Goal: Task Accomplishment & Management: Use online tool/utility

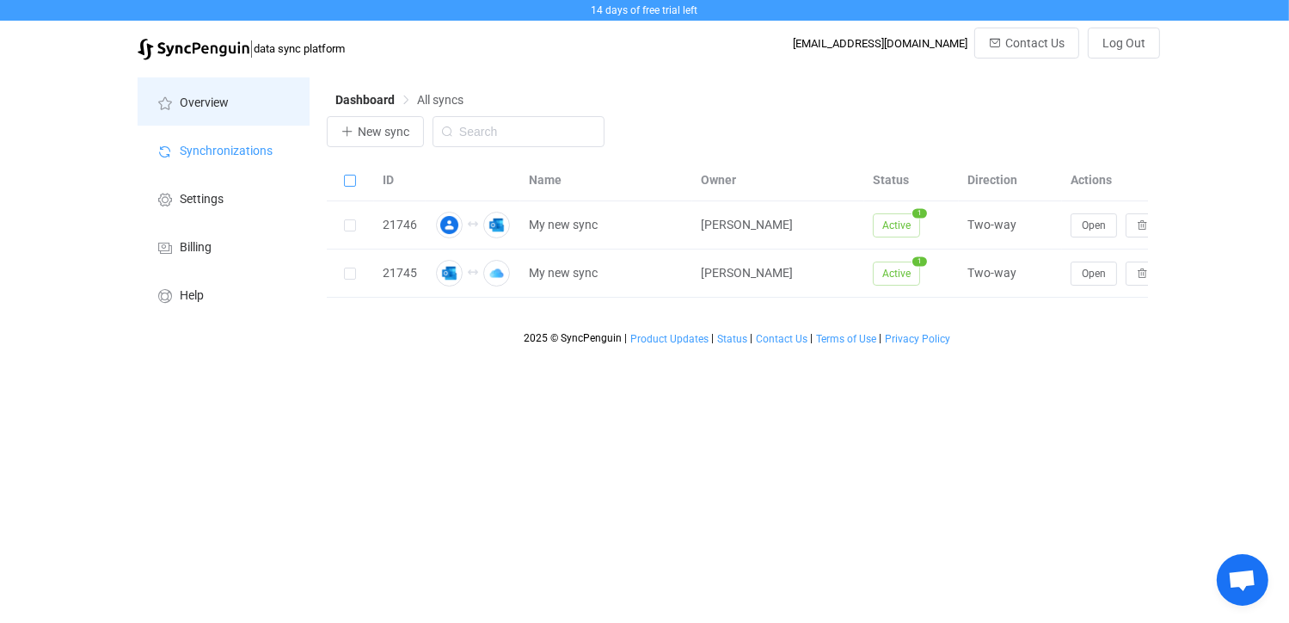
click at [210, 100] on span "Overview" at bounding box center [204, 103] width 49 height 14
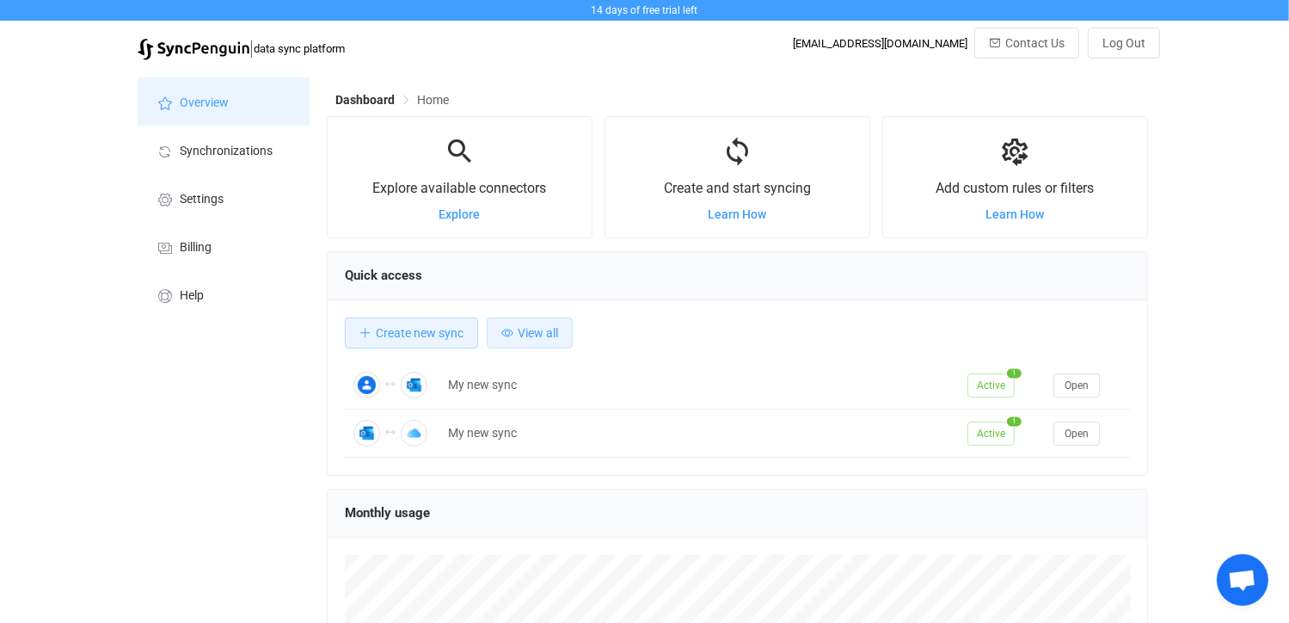
scroll to position [333, 821]
click at [1021, 162] on icon at bounding box center [1015, 152] width 32 height 32
click at [1021, 161] on icon at bounding box center [1015, 152] width 32 height 32
click at [1018, 168] on icon at bounding box center [1015, 152] width 32 height 32
click at [1051, 202] on div "Add custom rules or filters Learn How" at bounding box center [1015, 177] width 264 height 86
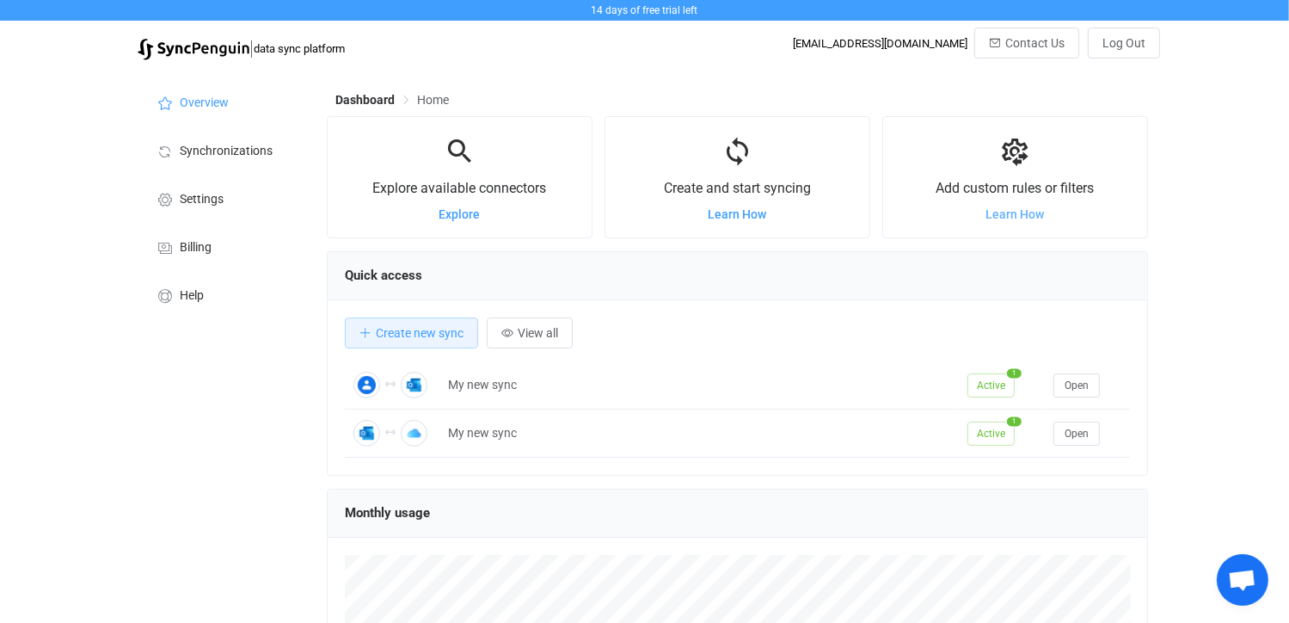
click at [1023, 219] on span "Learn How" at bounding box center [1015, 214] width 58 height 14
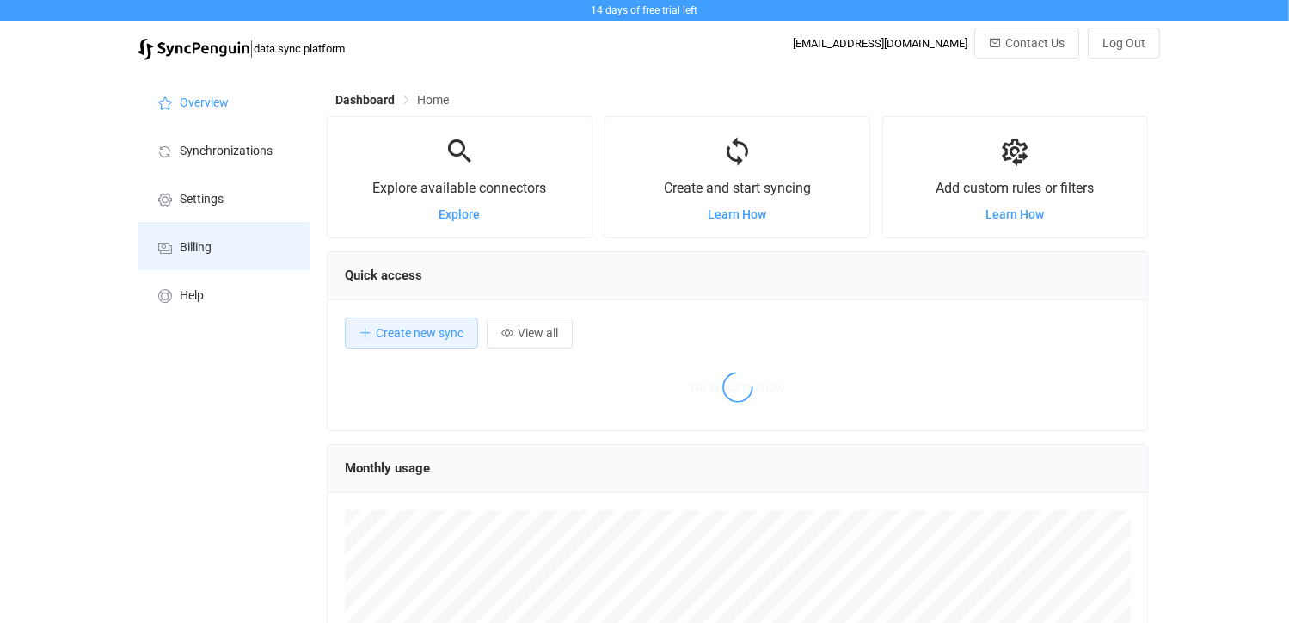
scroll to position [333, 821]
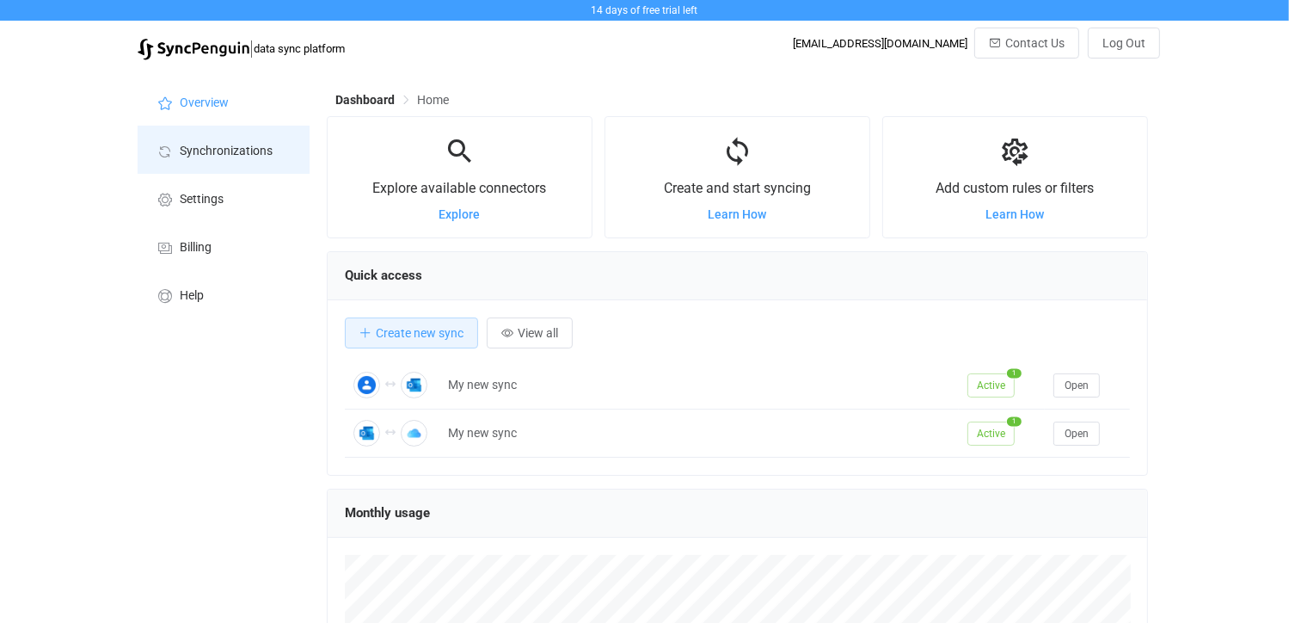
click at [211, 144] on li "Synchronizations" at bounding box center [224, 150] width 172 height 48
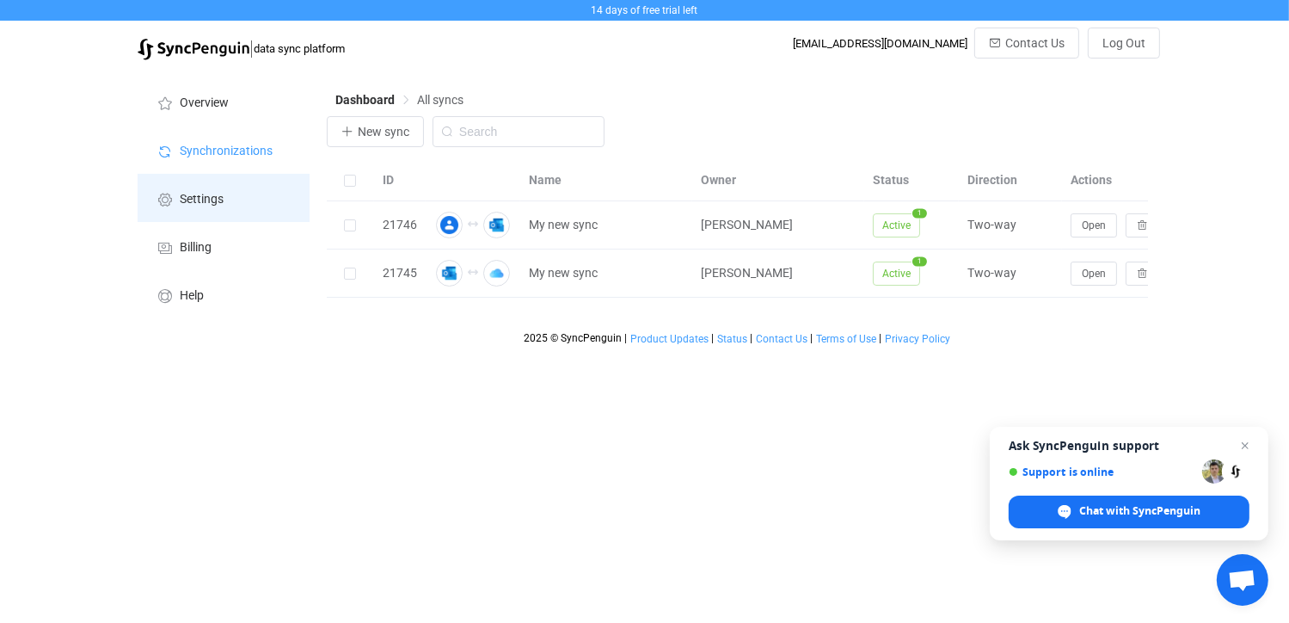
click at [193, 200] on span "Settings" at bounding box center [202, 200] width 44 height 14
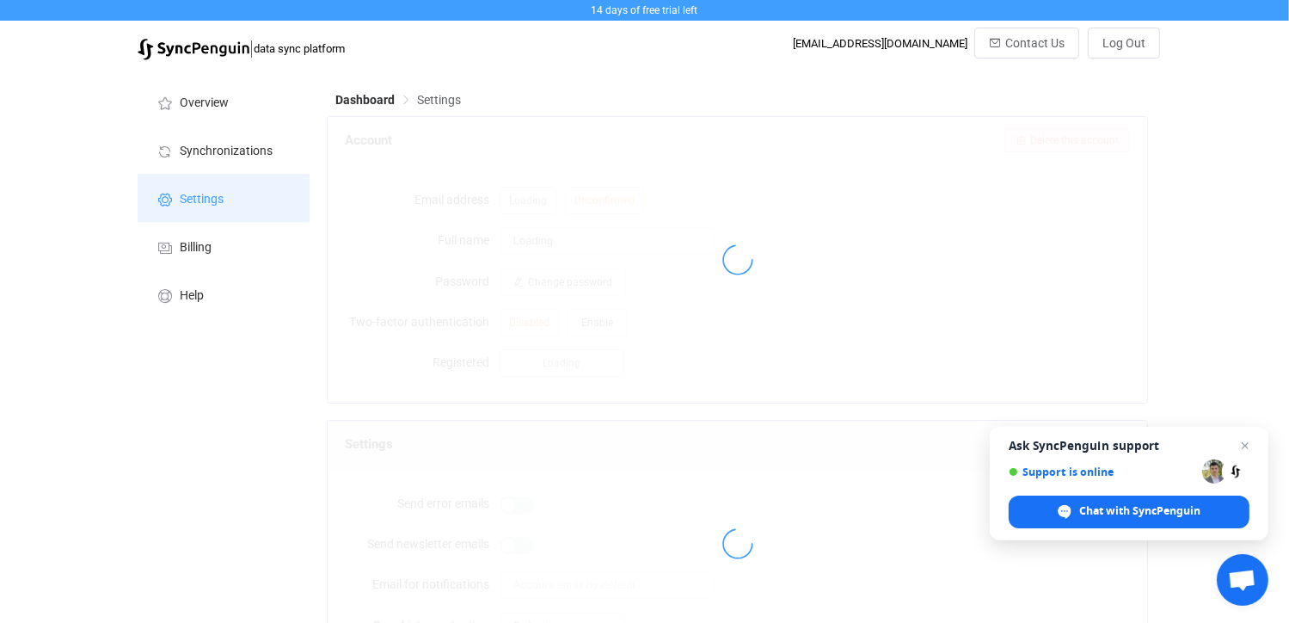
type input "[PERSON_NAME]"
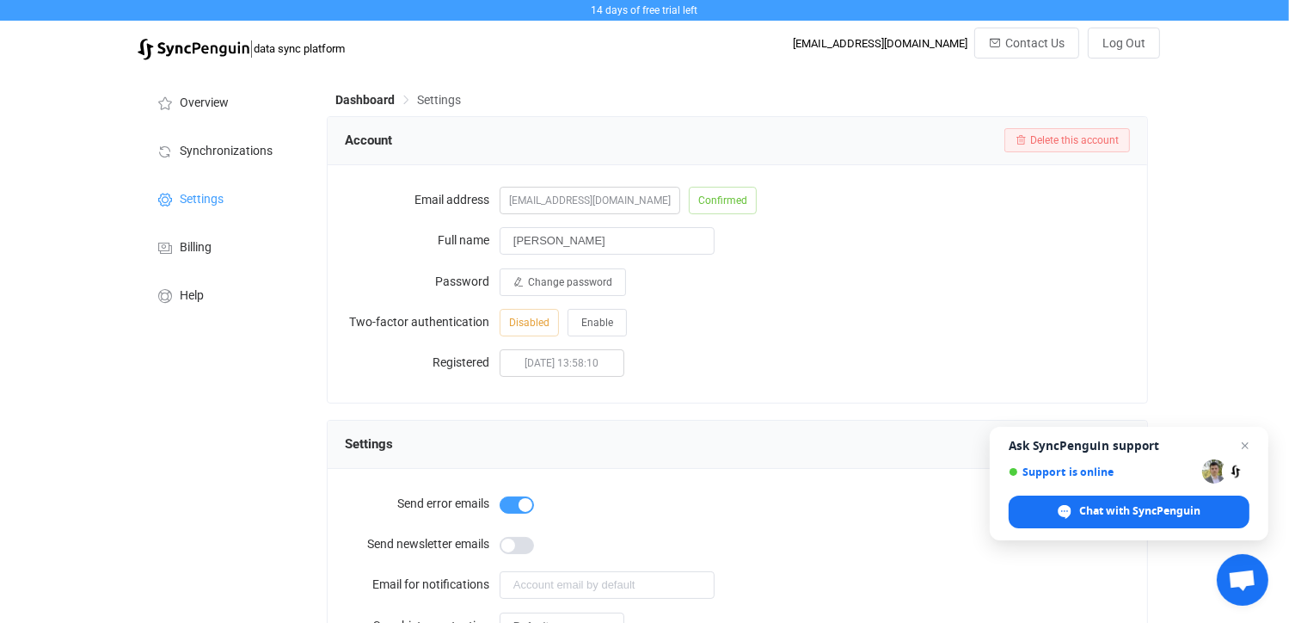
click at [433, 100] on span "Settings" at bounding box center [439, 100] width 44 height 14
click at [207, 106] on span "Overview" at bounding box center [204, 103] width 49 height 14
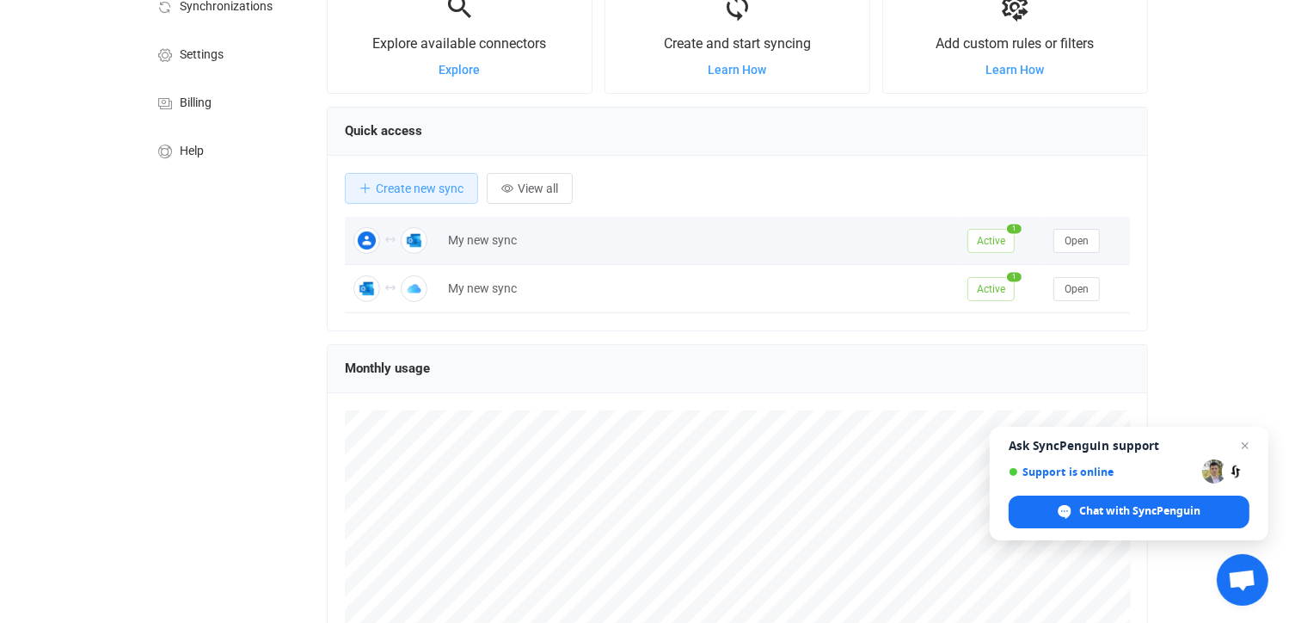
scroll to position [172, 0]
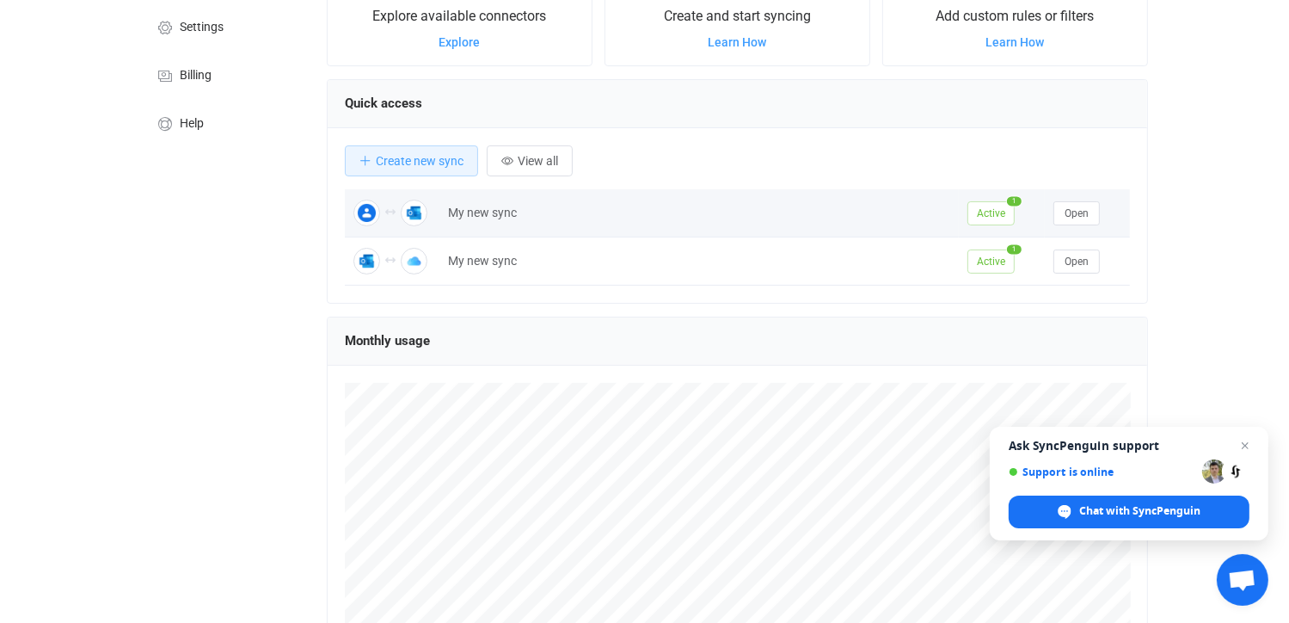
click at [466, 206] on div "My new sync" at bounding box center [698, 213] width 519 height 20
click at [1069, 209] on span "Open" at bounding box center [1076, 213] width 24 height 12
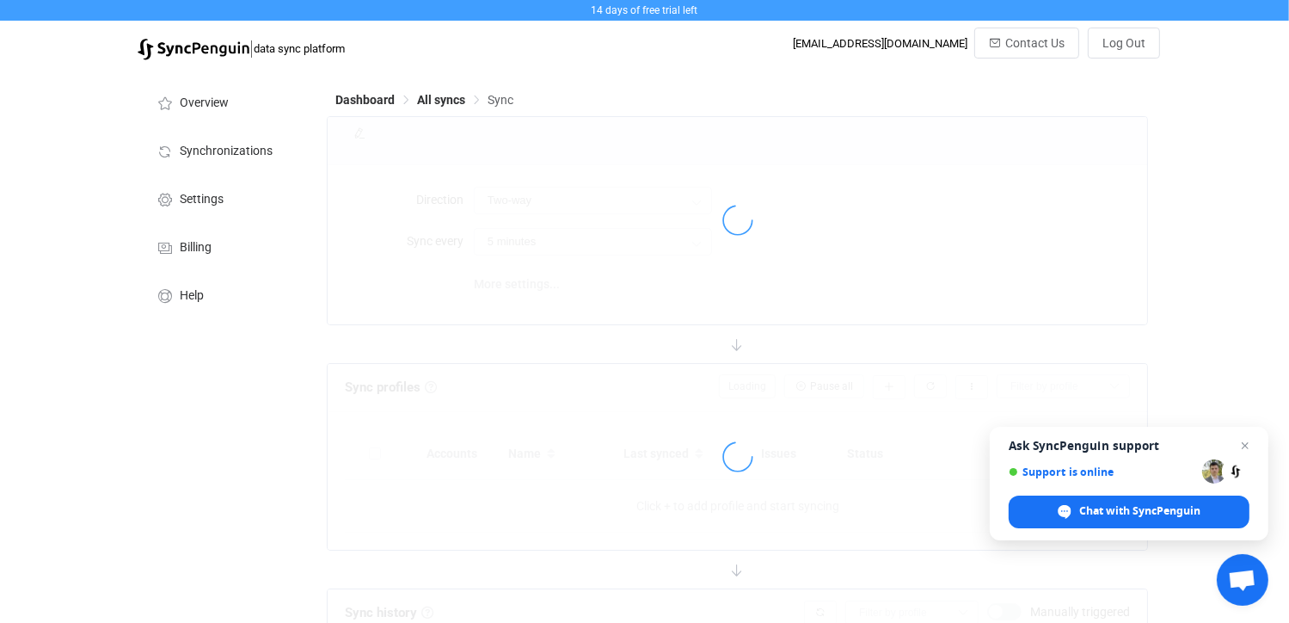
type input "10 minutes"
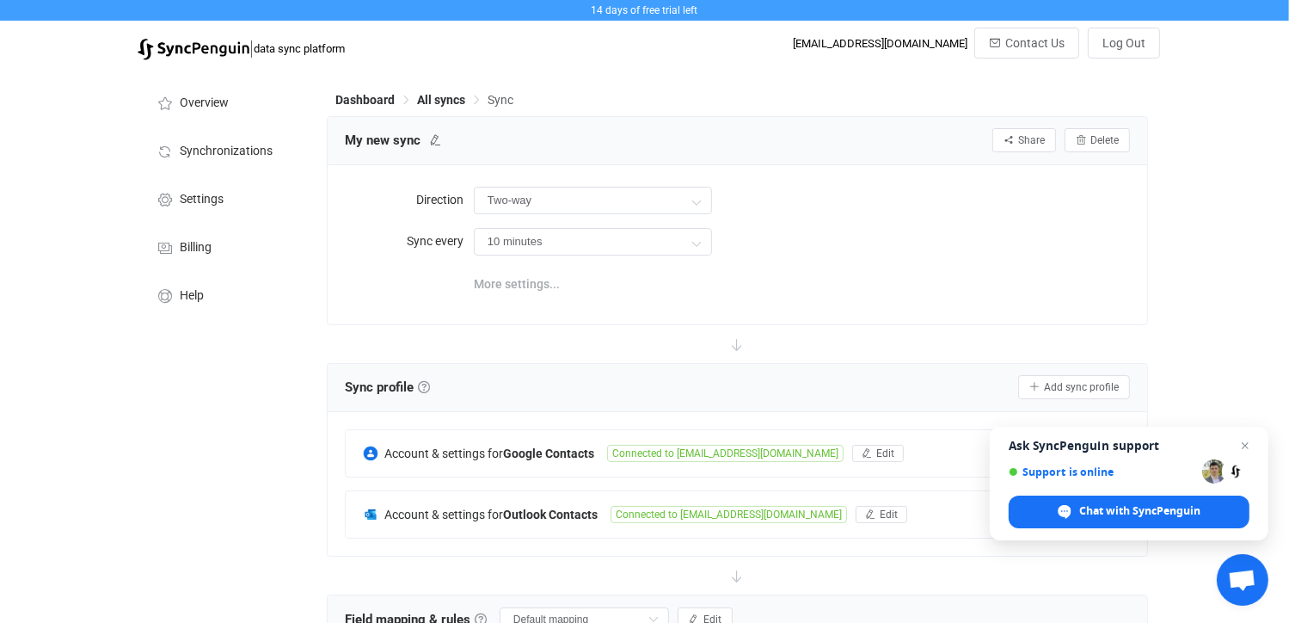
click at [521, 280] on span "More settings..." at bounding box center [517, 284] width 86 height 34
click at [356, 97] on span "Dashboard" at bounding box center [364, 100] width 59 height 14
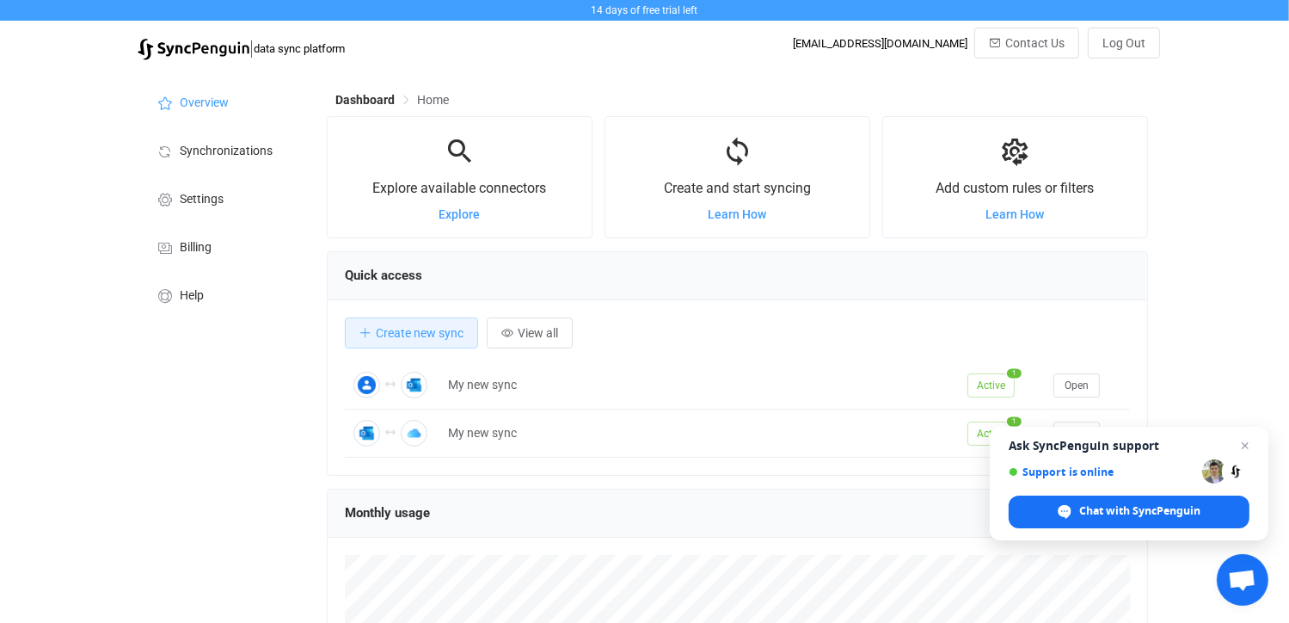
scroll to position [333, 821]
click at [220, 148] on span "Synchronizations" at bounding box center [226, 151] width 93 height 14
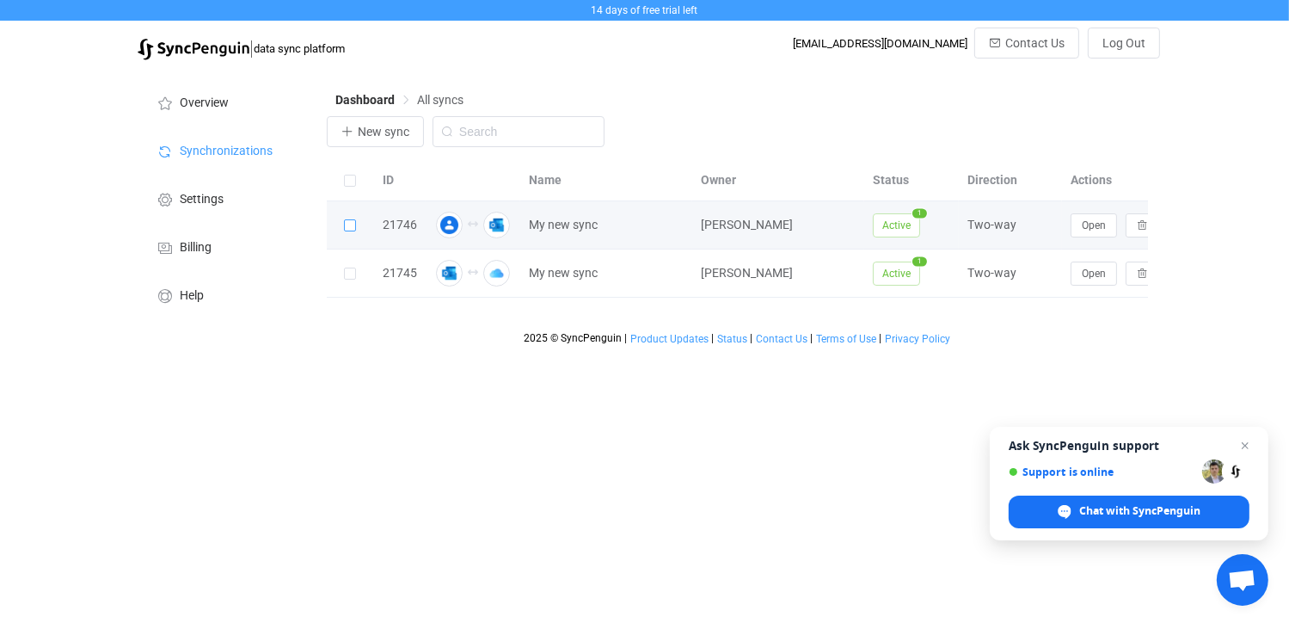
click at [347, 229] on span at bounding box center [350, 225] width 12 height 12
click at [356, 219] on input "checkbox" at bounding box center [356, 219] width 0 height 0
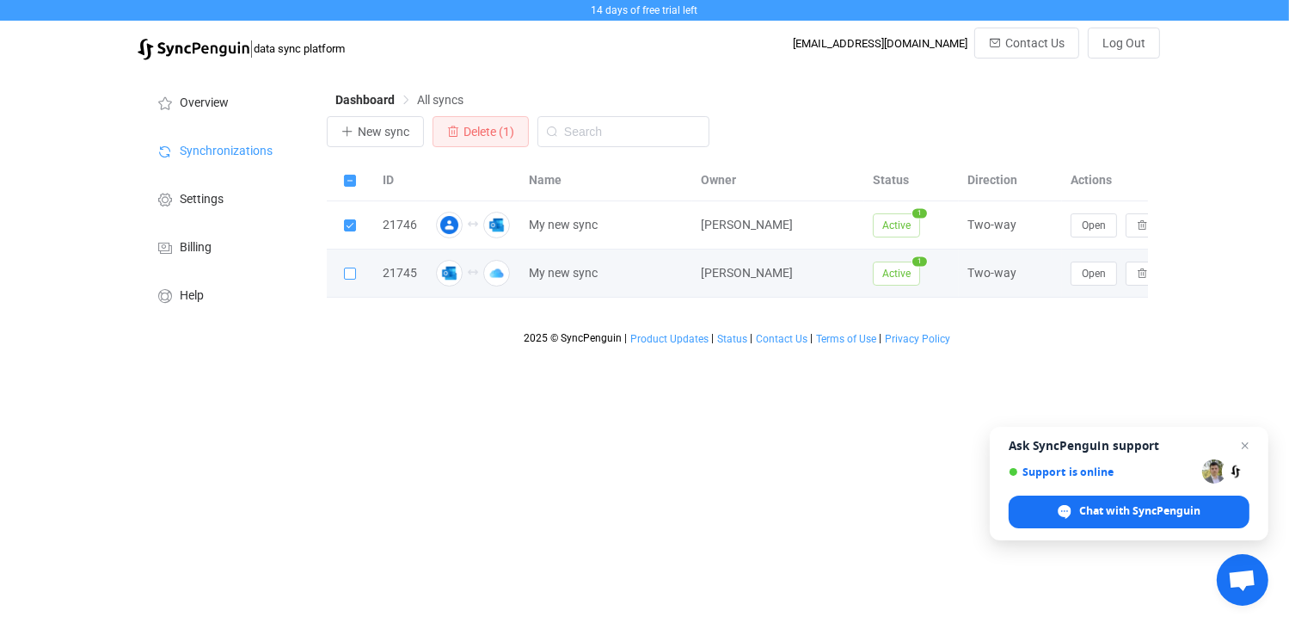
click at [350, 274] on span at bounding box center [350, 273] width 12 height 12
click at [356, 267] on input "checkbox" at bounding box center [356, 267] width 0 height 0
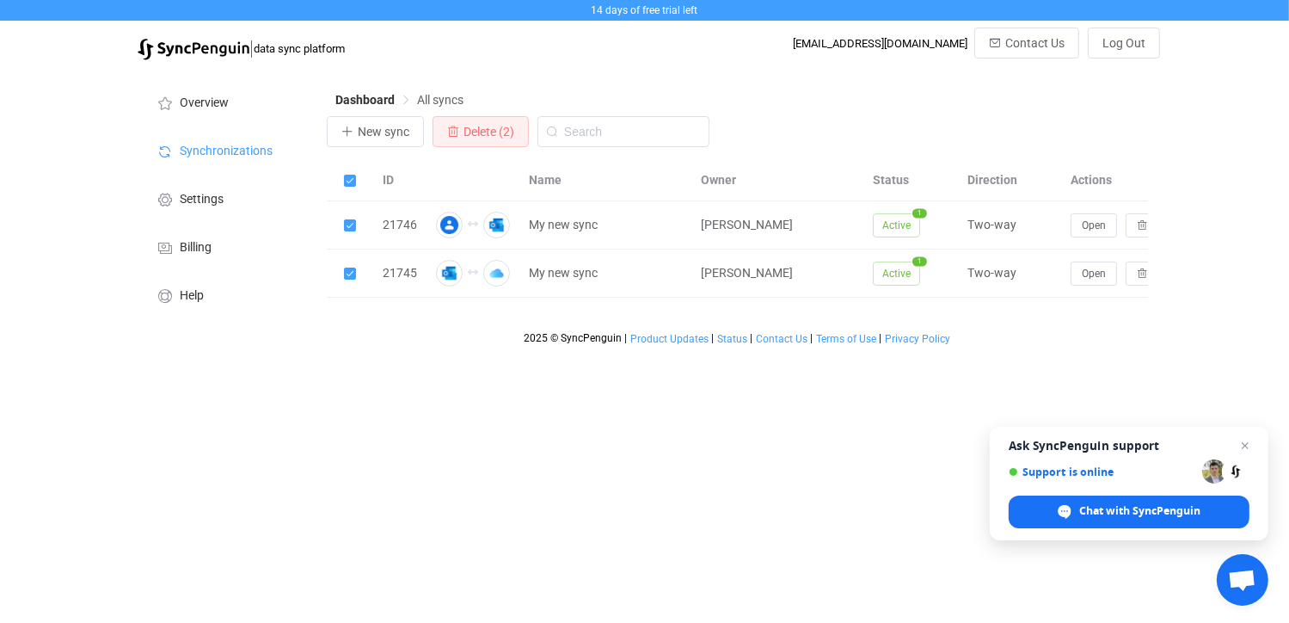
click at [807, 353] on html "14 days of free trial left | data sync platform executive.officer@transafewa.co…" at bounding box center [644, 176] width 1289 height 353
click at [396, 131] on span "New sync" at bounding box center [384, 132] width 52 height 14
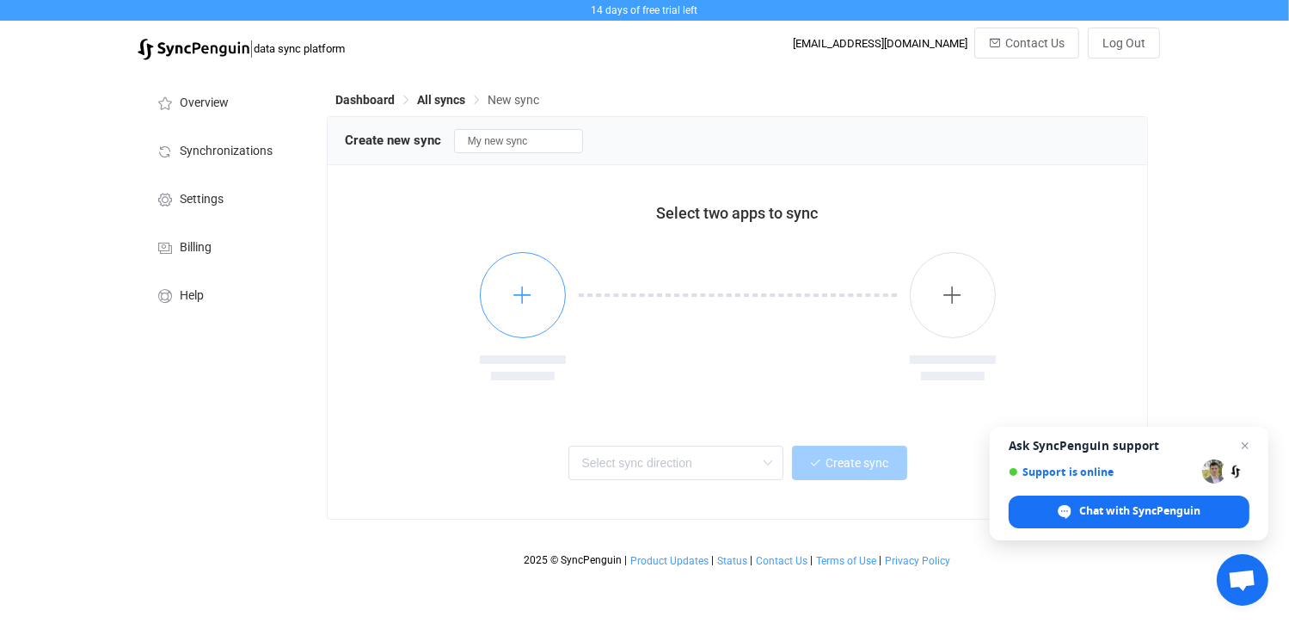
click at [518, 291] on icon "button" at bounding box center [522, 294] width 21 height 21
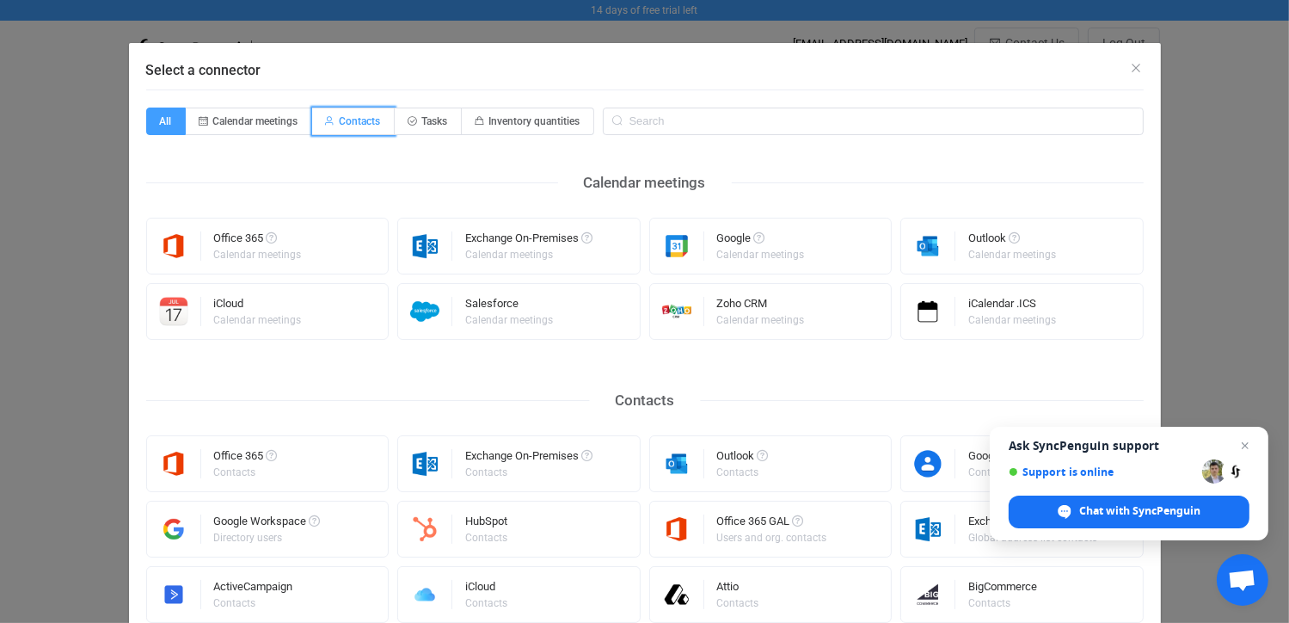
click at [357, 113] on span "Contacts" at bounding box center [353, 121] width 83 height 28
click at [328, 113] on input "Contacts" at bounding box center [321, 115] width 11 height 11
radio input "true"
radio input "false"
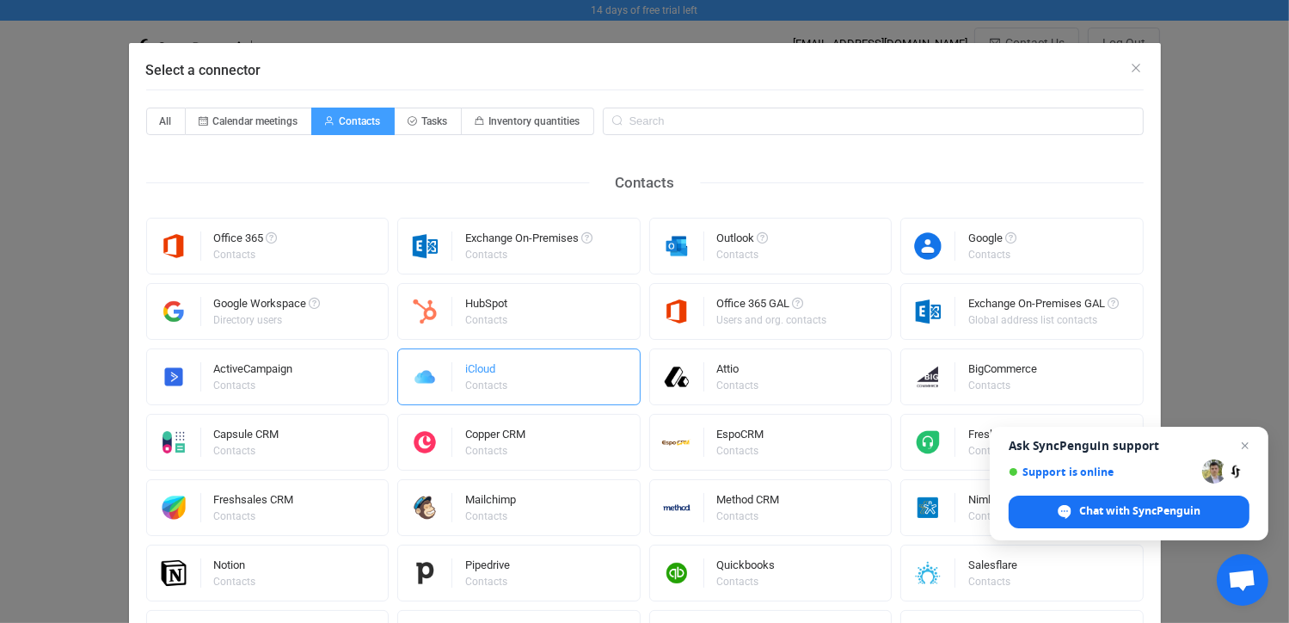
click at [475, 371] on div "iCloud" at bounding box center [487, 371] width 45 height 17
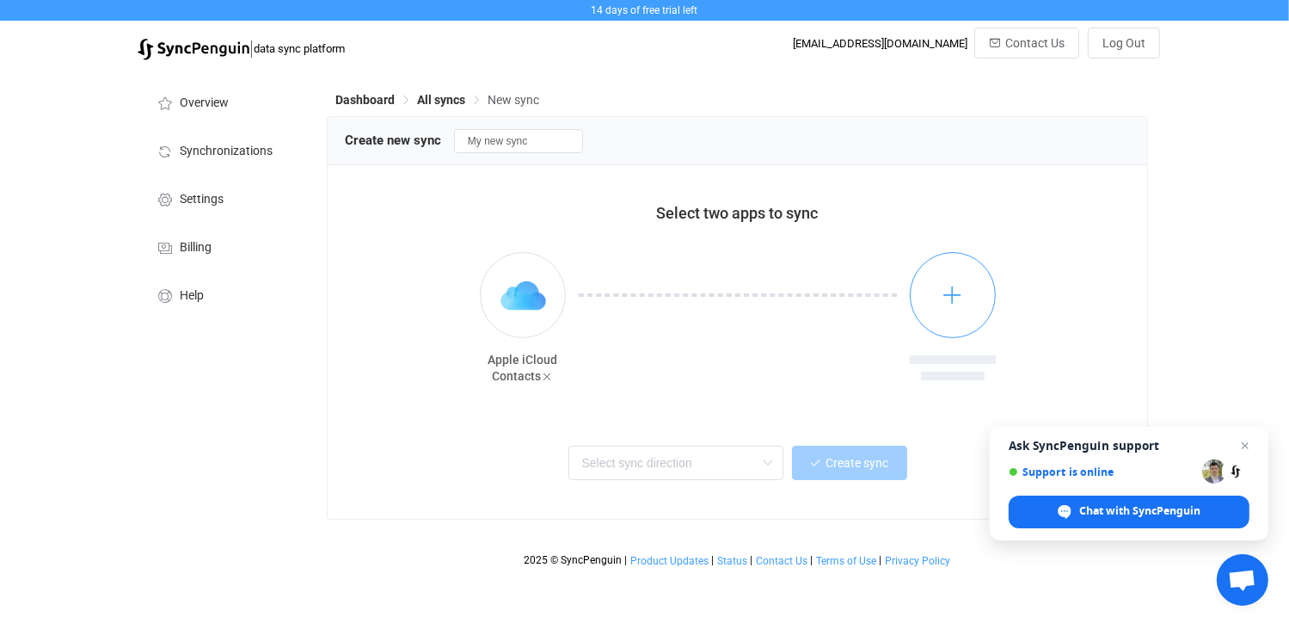
click at [965, 293] on button "button" at bounding box center [953, 295] width 86 height 86
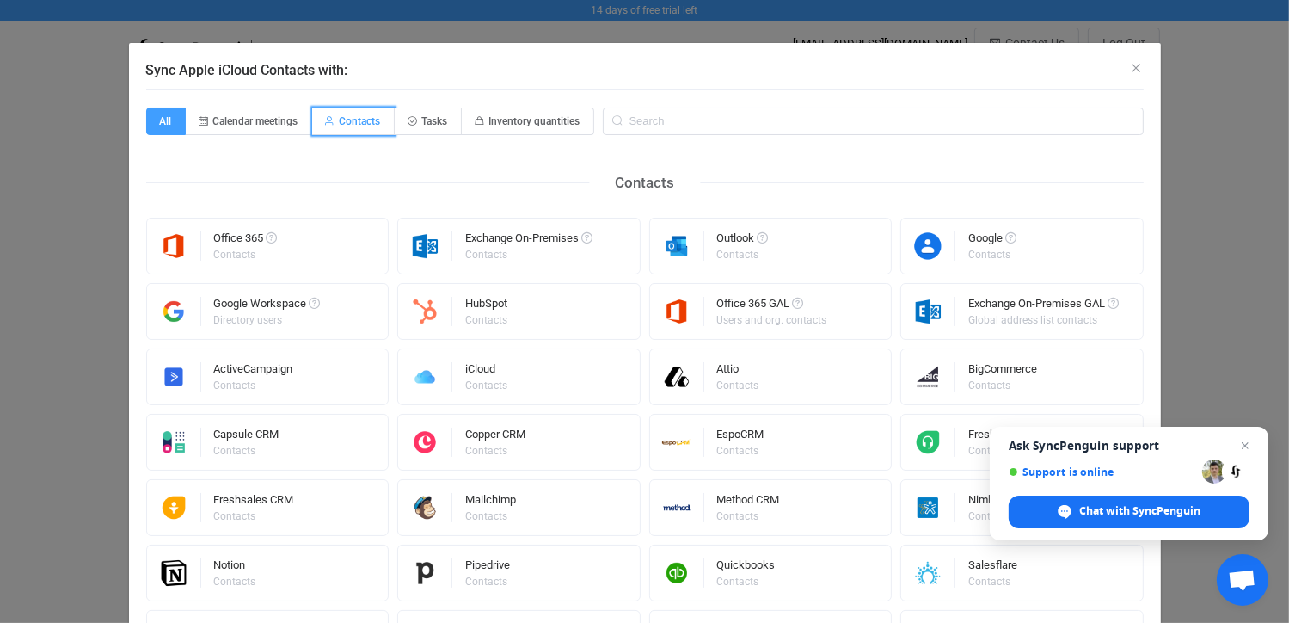
click at [365, 124] on span "Contacts" at bounding box center [360, 121] width 41 height 12
click at [328, 121] on input "Contacts" at bounding box center [321, 115] width 11 height 11
radio input "true"
radio input "false"
click at [968, 246] on div "Google" at bounding box center [992, 240] width 48 height 17
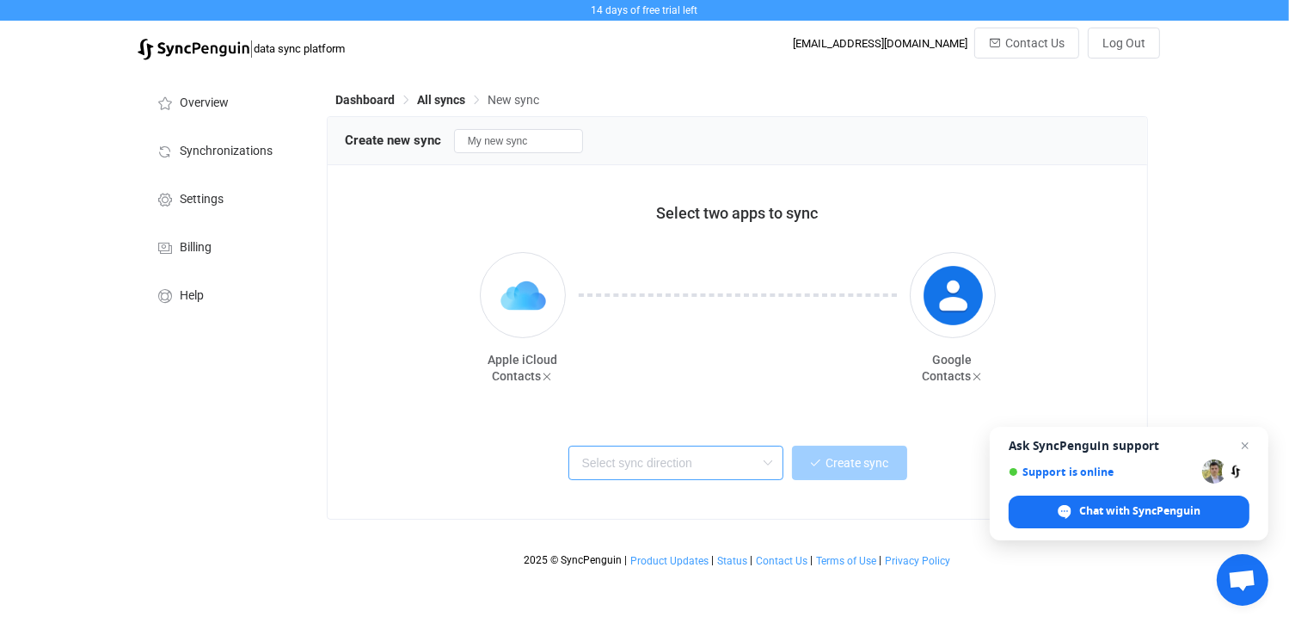
click at [738, 466] on input "text" at bounding box center [675, 462] width 215 height 34
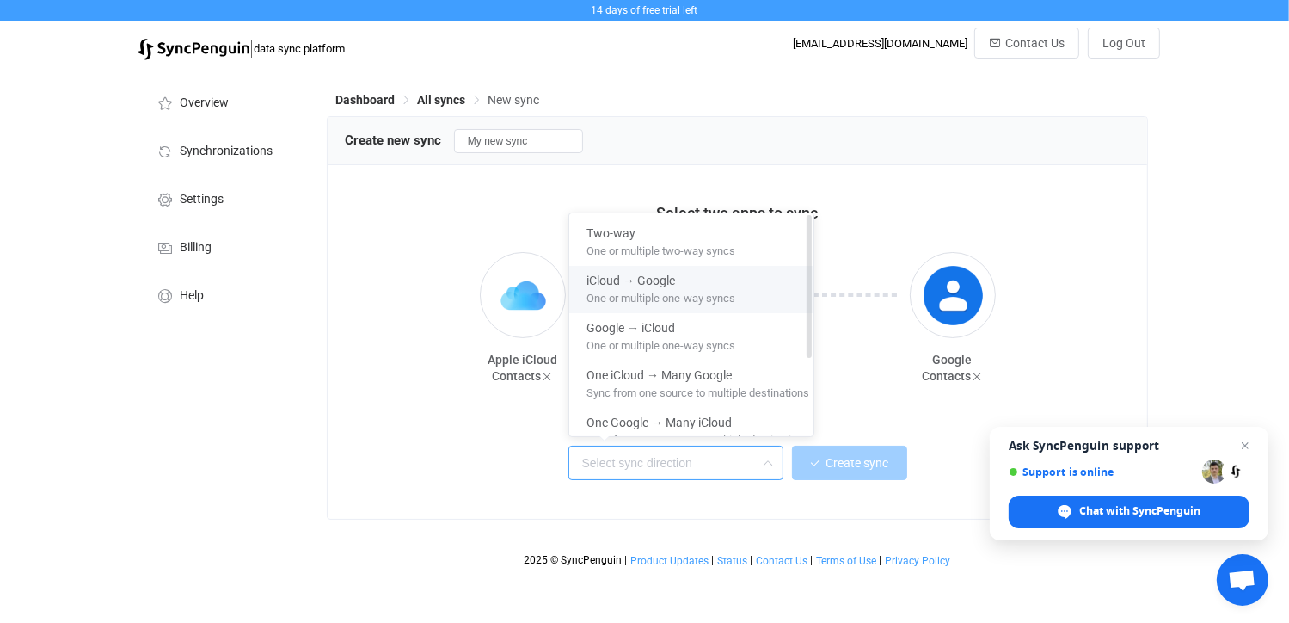
click at [690, 287] on span "One or multiple one-way syncs" at bounding box center [660, 294] width 149 height 19
type input "iCloud → Google"
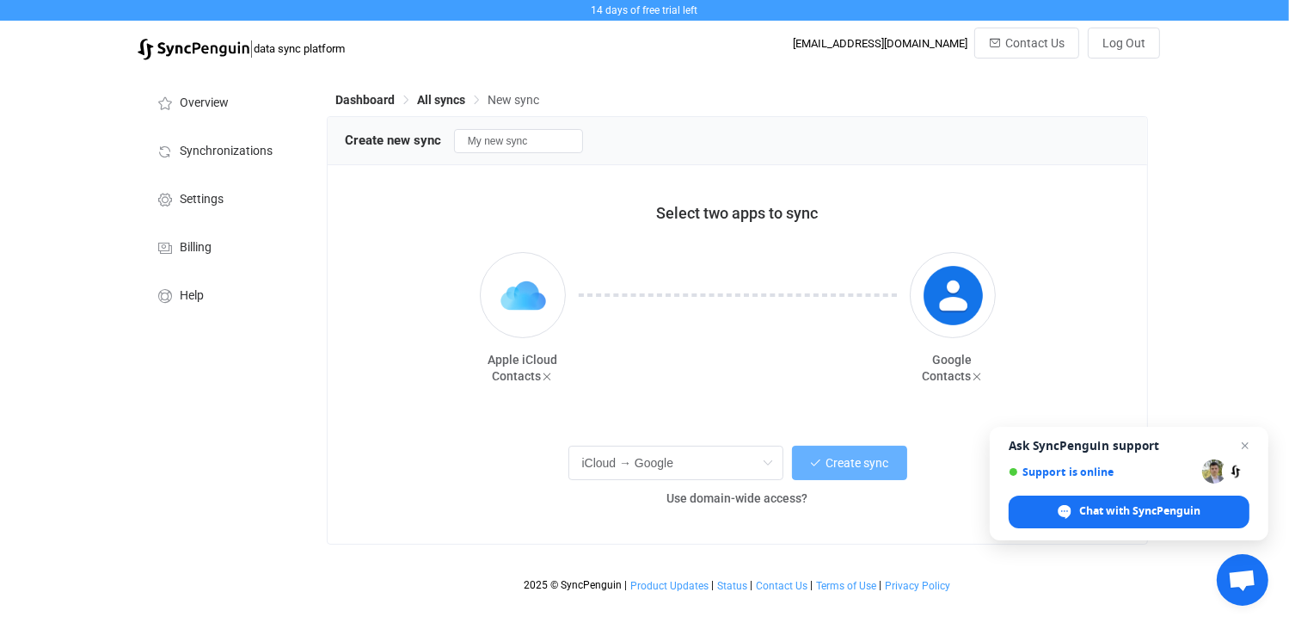
click at [840, 463] on span "Create sync" at bounding box center [857, 463] width 63 height 14
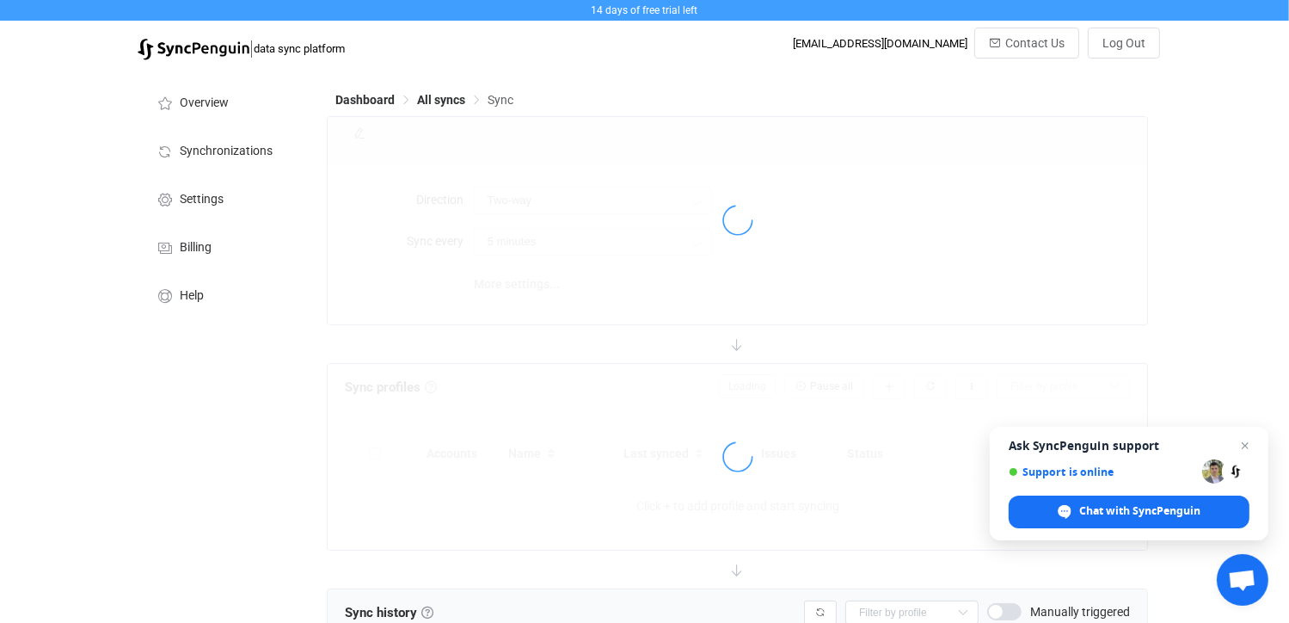
type input "iCloud → Google"
type input "10 minutes"
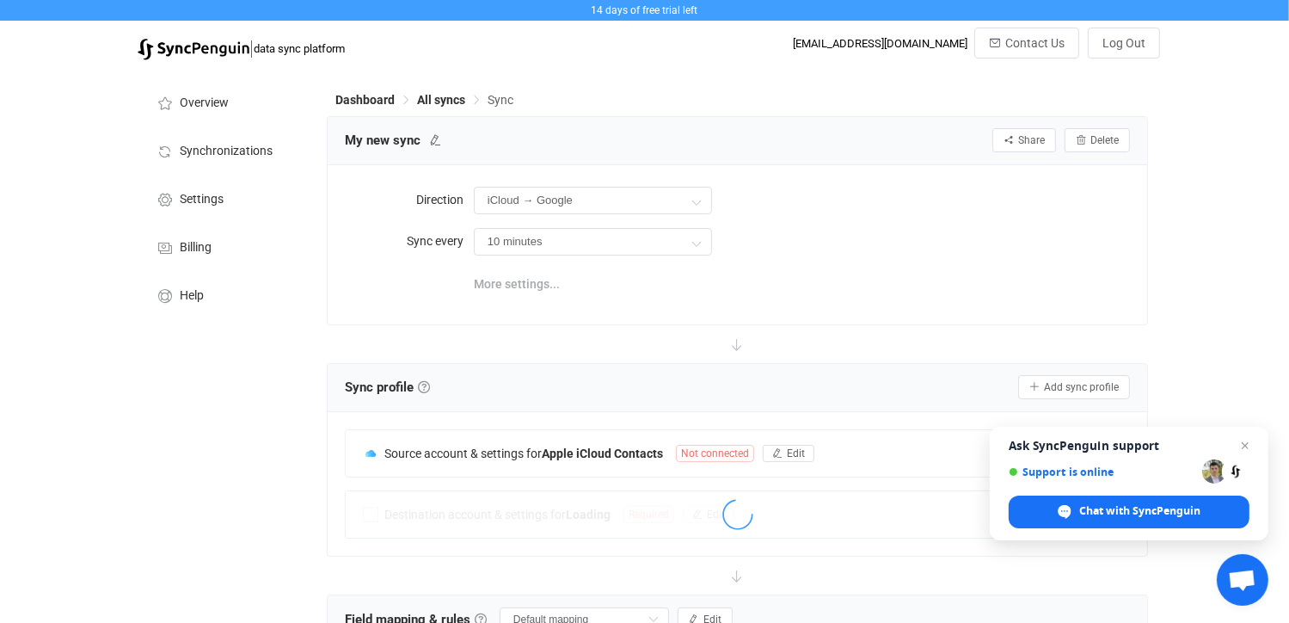
click at [546, 283] on span "More settings..." at bounding box center [517, 284] width 86 height 34
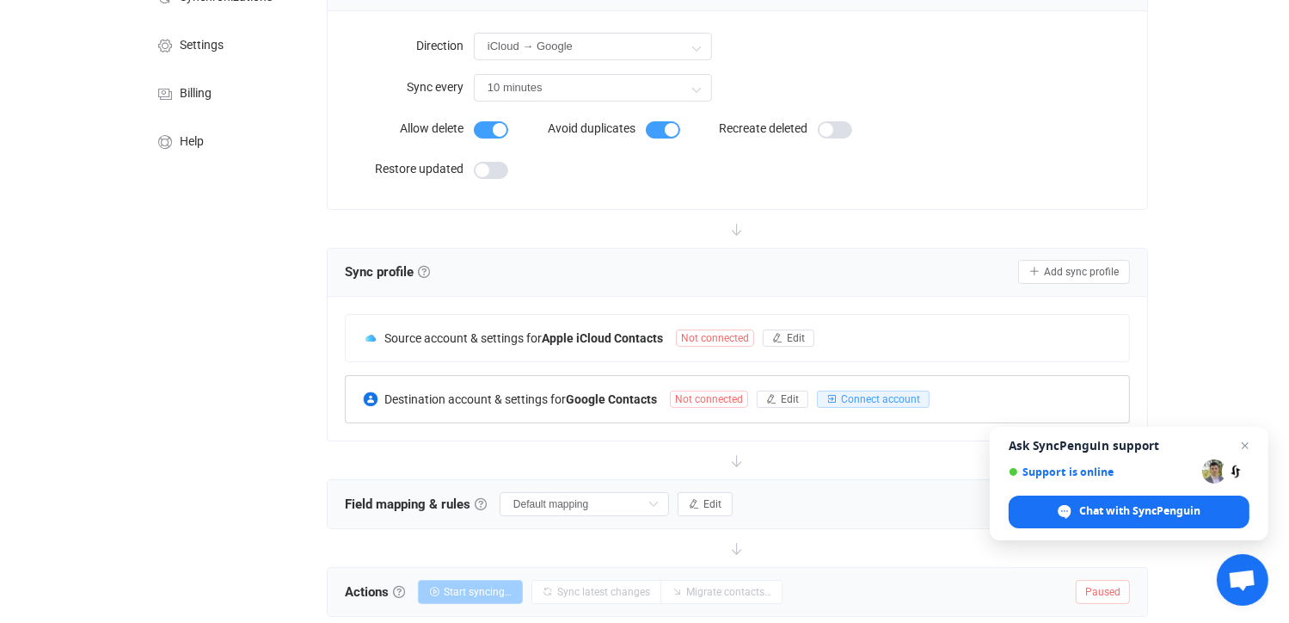
scroll to position [172, 0]
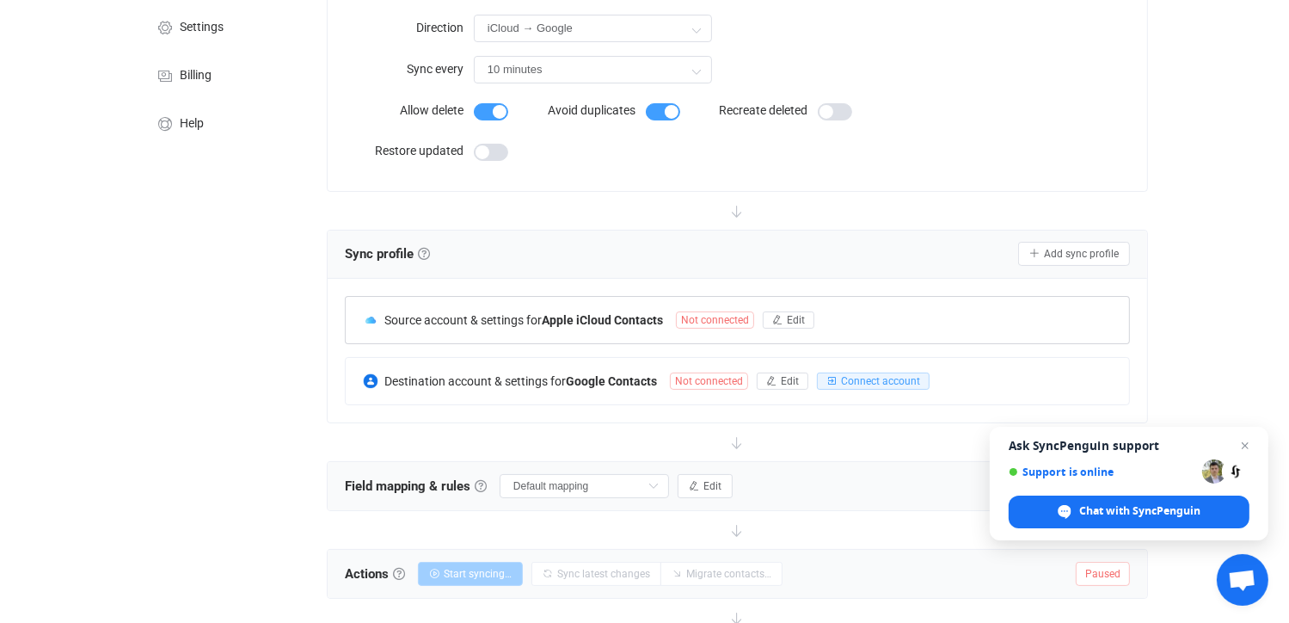
click at [729, 318] on span "Not connected" at bounding box center [715, 319] width 78 height 17
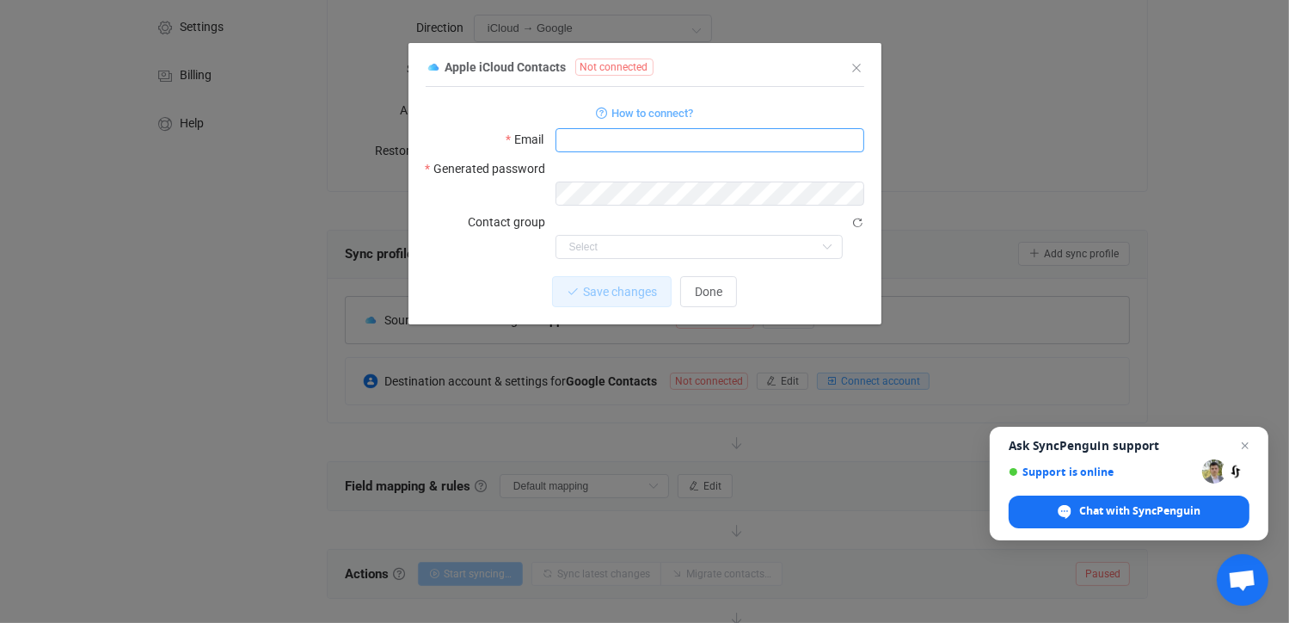
type input "robinsharpe@iinet.net.au"
click at [609, 285] on span "Save changes" at bounding box center [605, 292] width 74 height 14
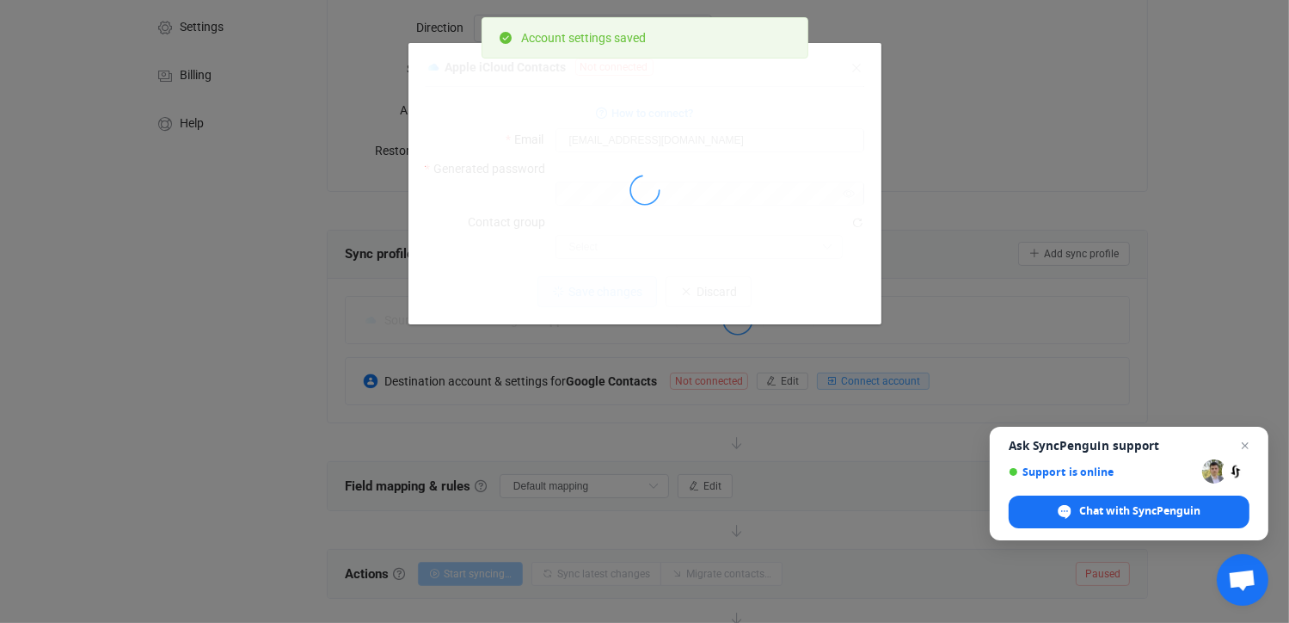
click at [715, 377] on div "Apple iCloud Contacts Not connected 1 { { "username": "robinsharpe@iinet.net.au…" at bounding box center [644, 311] width 1289 height 623
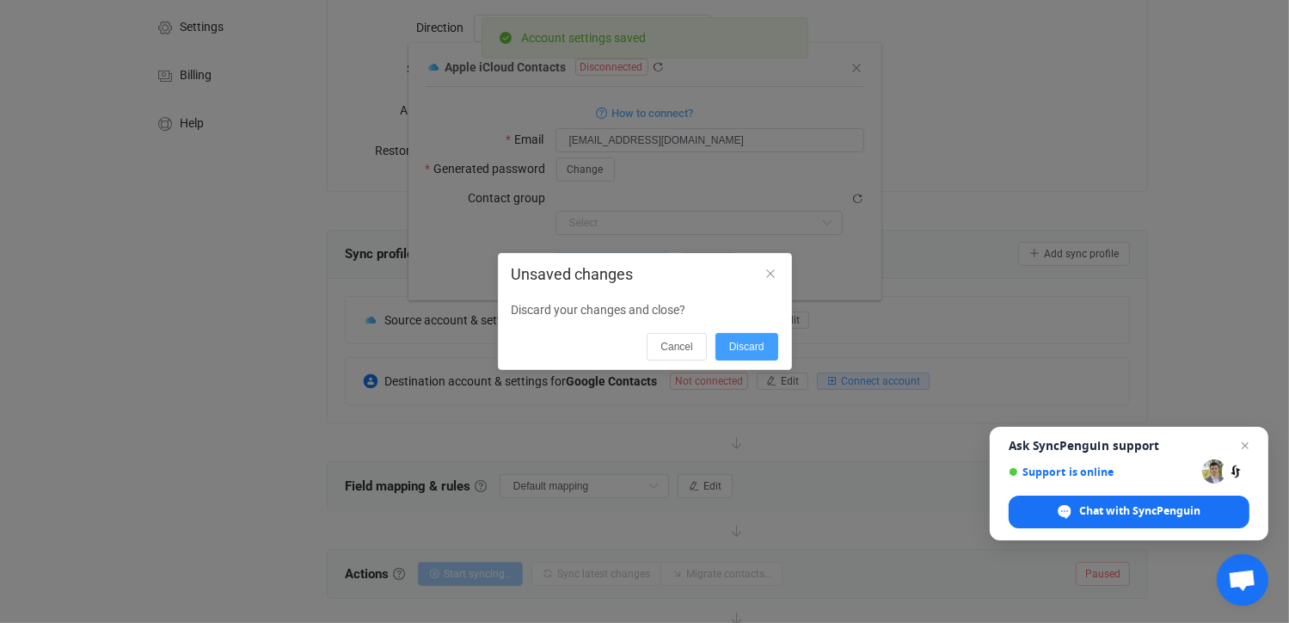
click at [702, 378] on div "Unsaved changes Discard your changes and close? Cancel Discard" at bounding box center [644, 311] width 1289 height 623
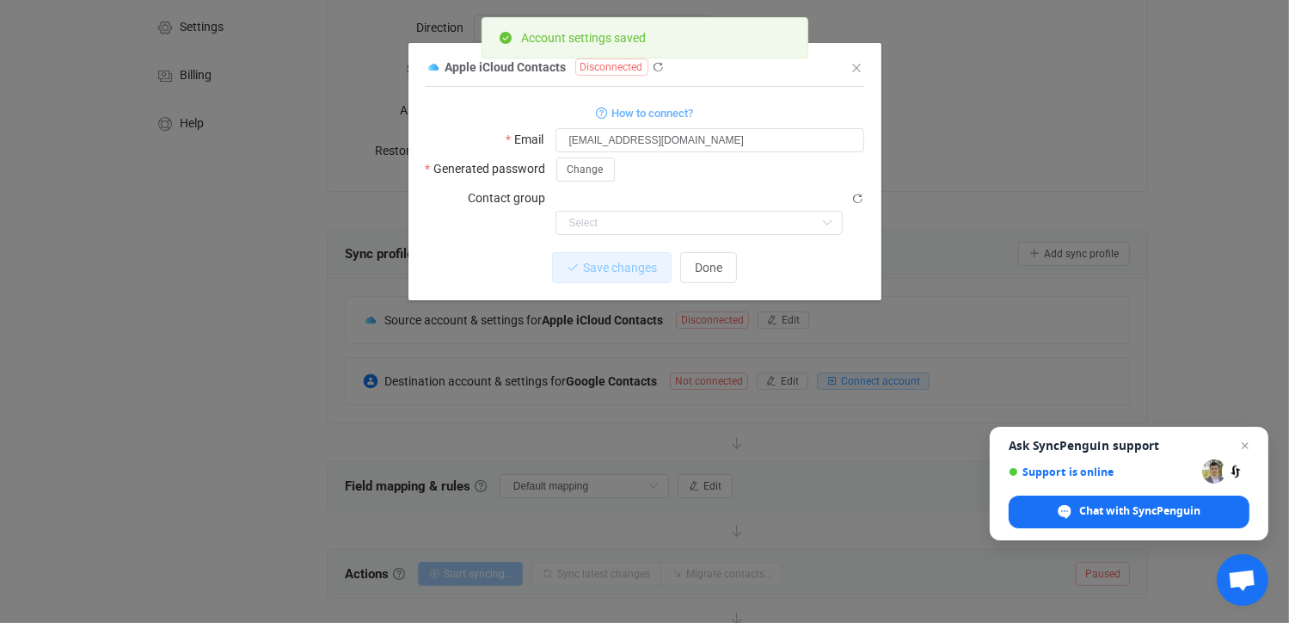
click at [708, 382] on div "Apple iCloud Contacts Disconnected 1 { { "username": "robinsharpe@iinet.net.au"…" at bounding box center [644, 311] width 1289 height 623
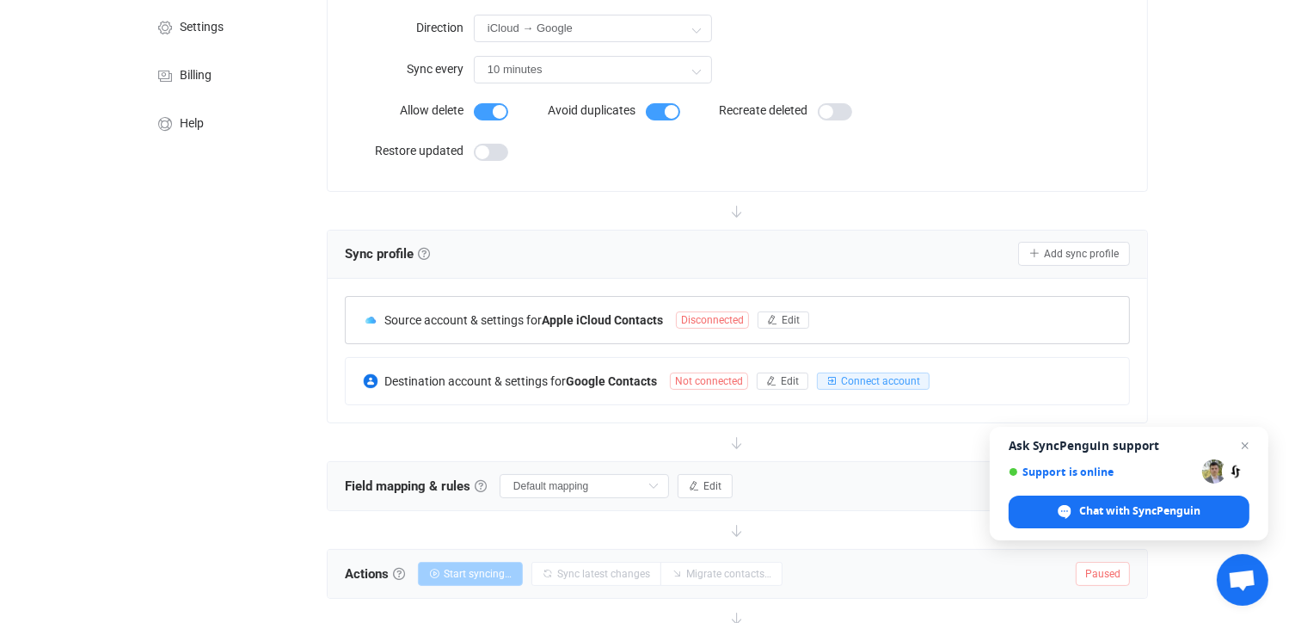
click at [715, 316] on span "Disconnected" at bounding box center [712, 319] width 73 height 17
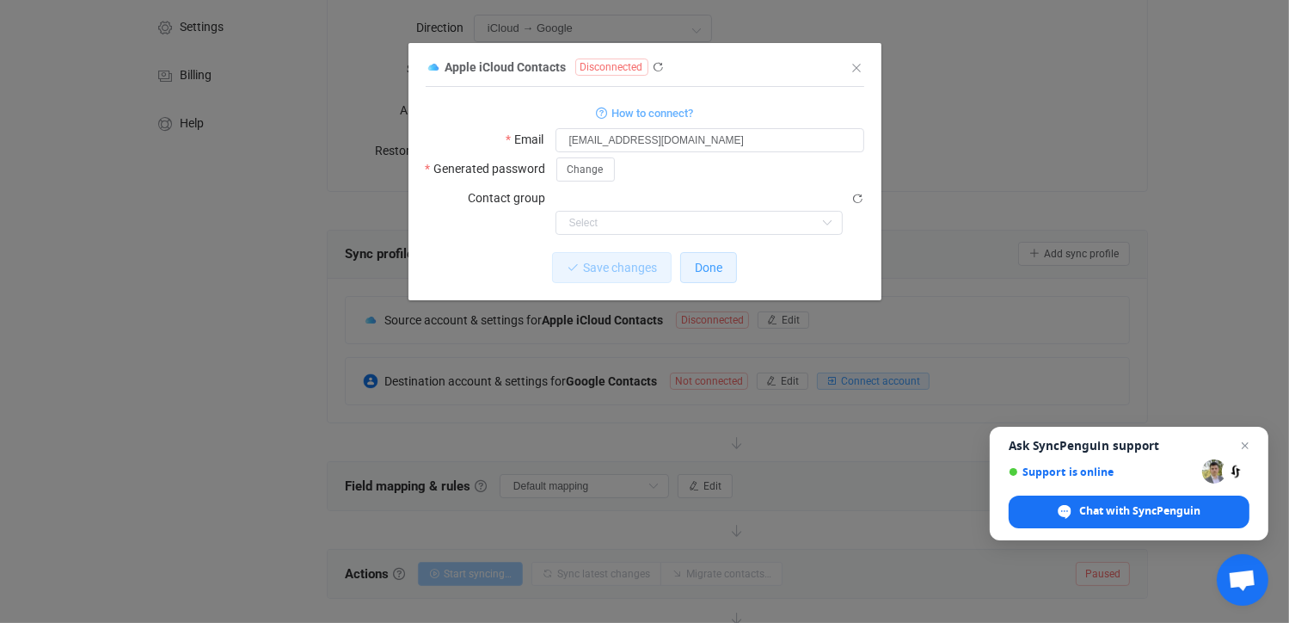
click at [693, 252] on button "Done" at bounding box center [708, 267] width 57 height 31
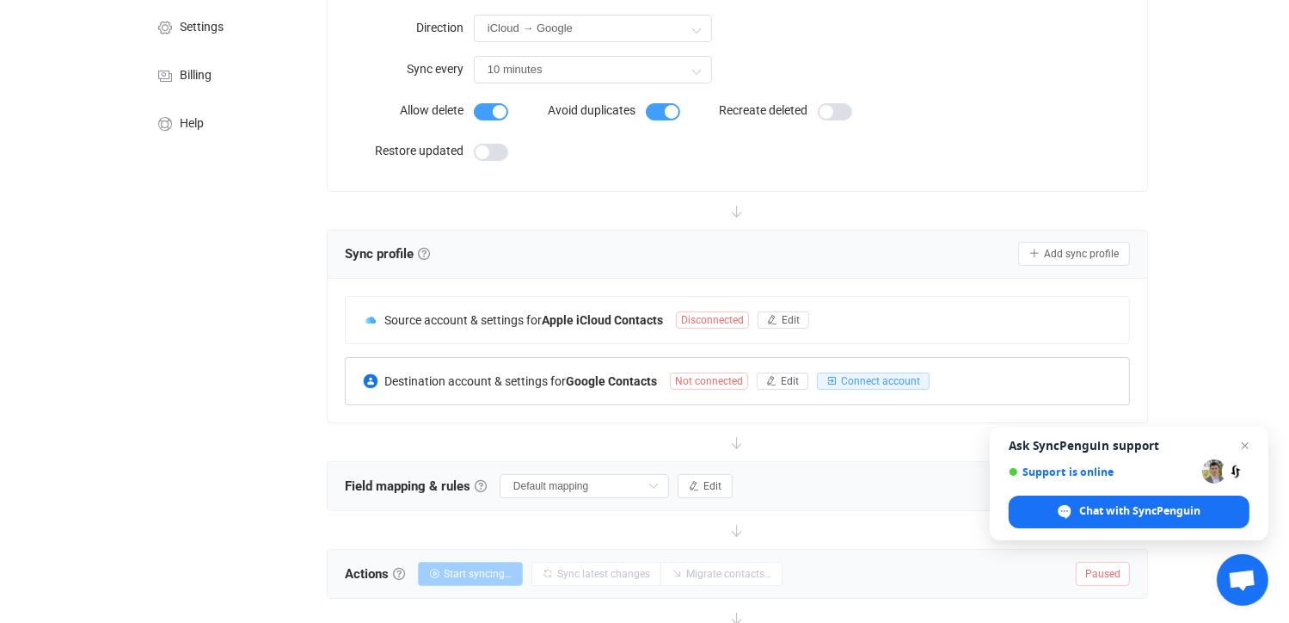
click at [715, 377] on span "Not connected" at bounding box center [709, 380] width 78 height 17
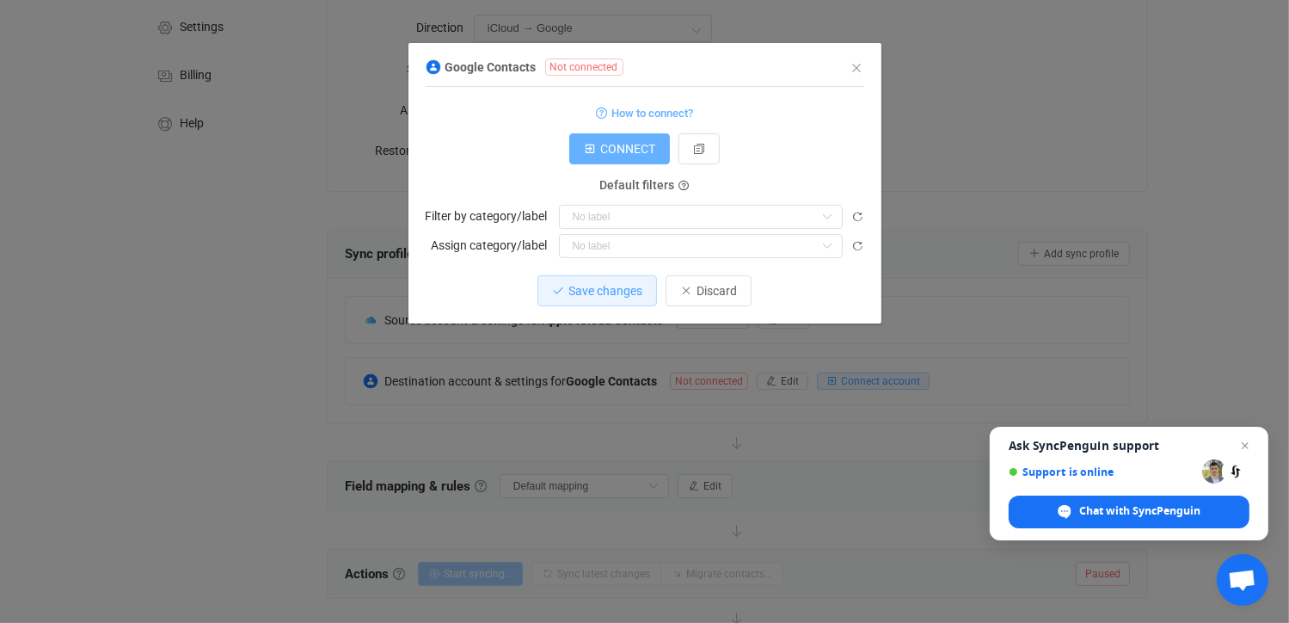
click at [627, 142] on span "CONNECT" at bounding box center [627, 149] width 55 height 14
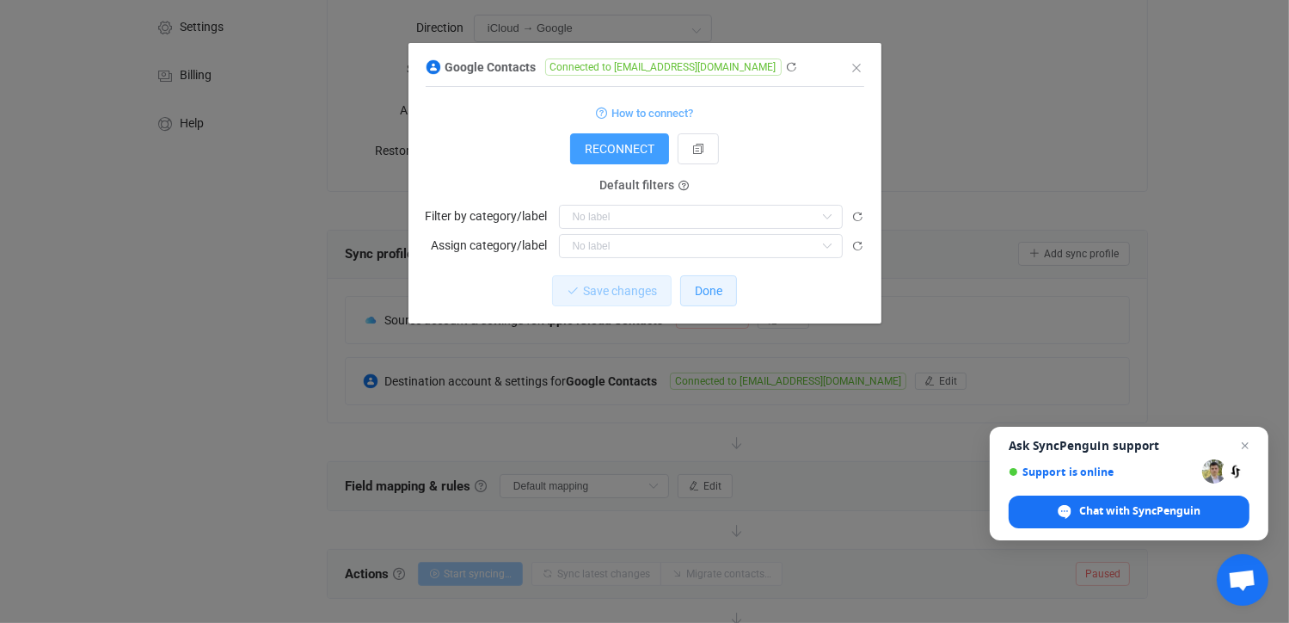
click at [708, 294] on span "Done" at bounding box center [709, 291] width 28 height 14
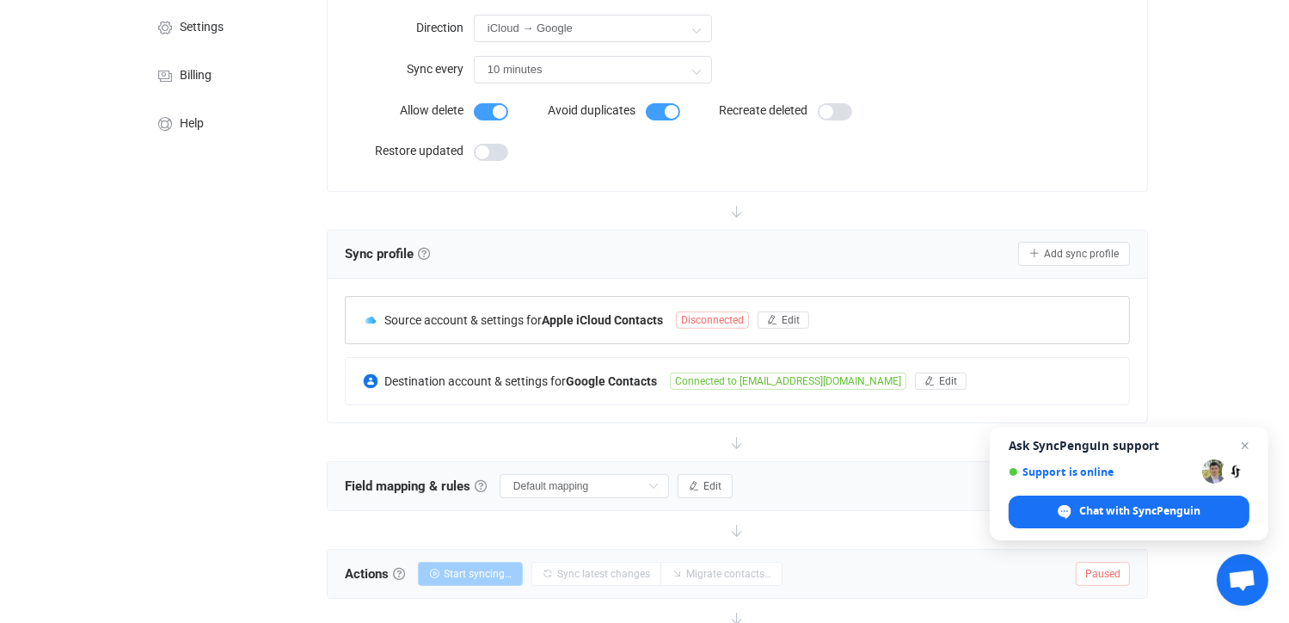
click at [728, 324] on span "Disconnected" at bounding box center [712, 319] width 73 height 17
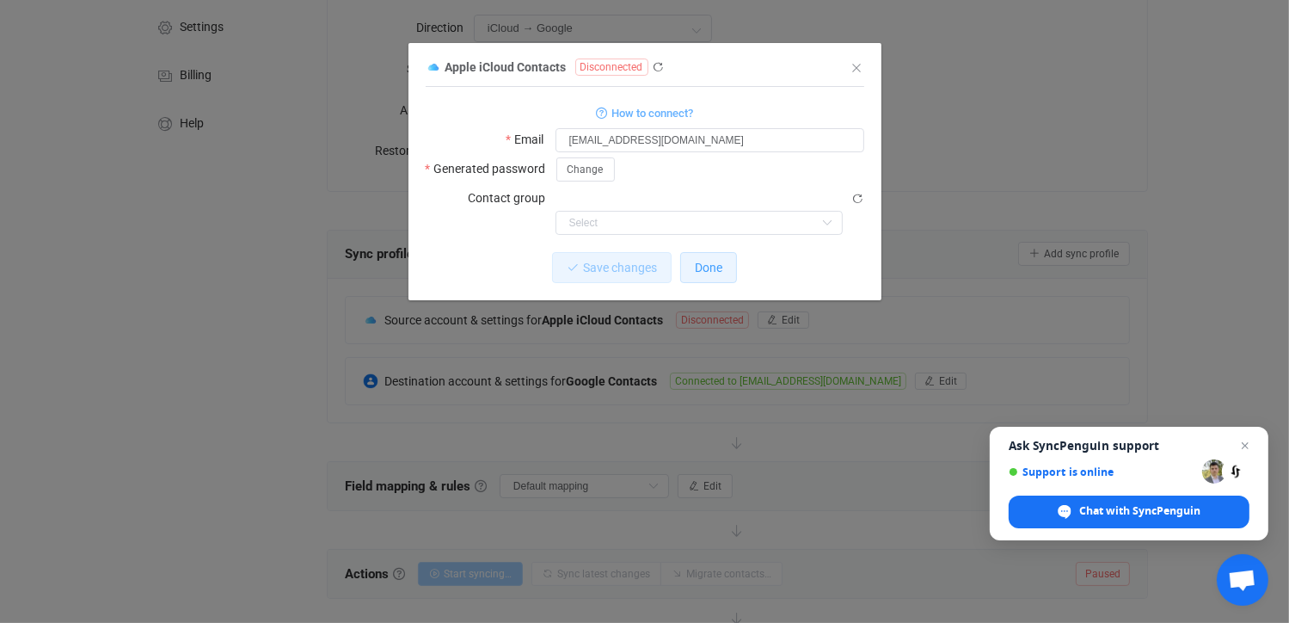
click at [705, 252] on button "Done" at bounding box center [708, 267] width 57 height 31
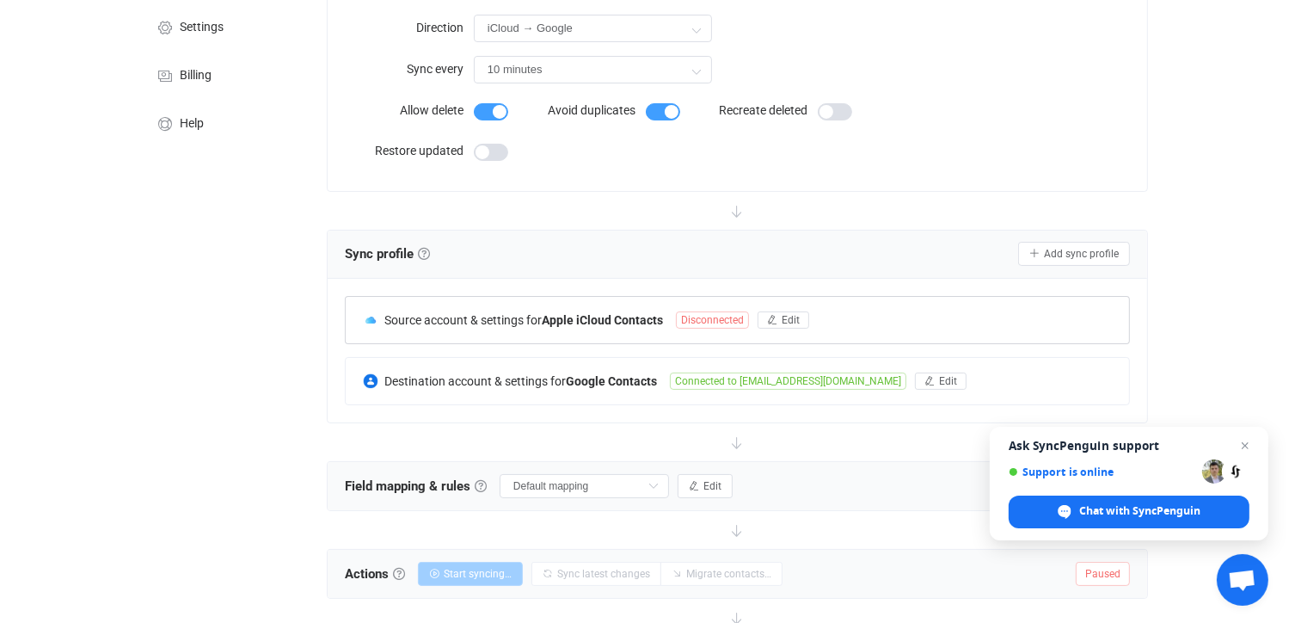
click at [729, 317] on span "Disconnected" at bounding box center [712, 319] width 73 height 17
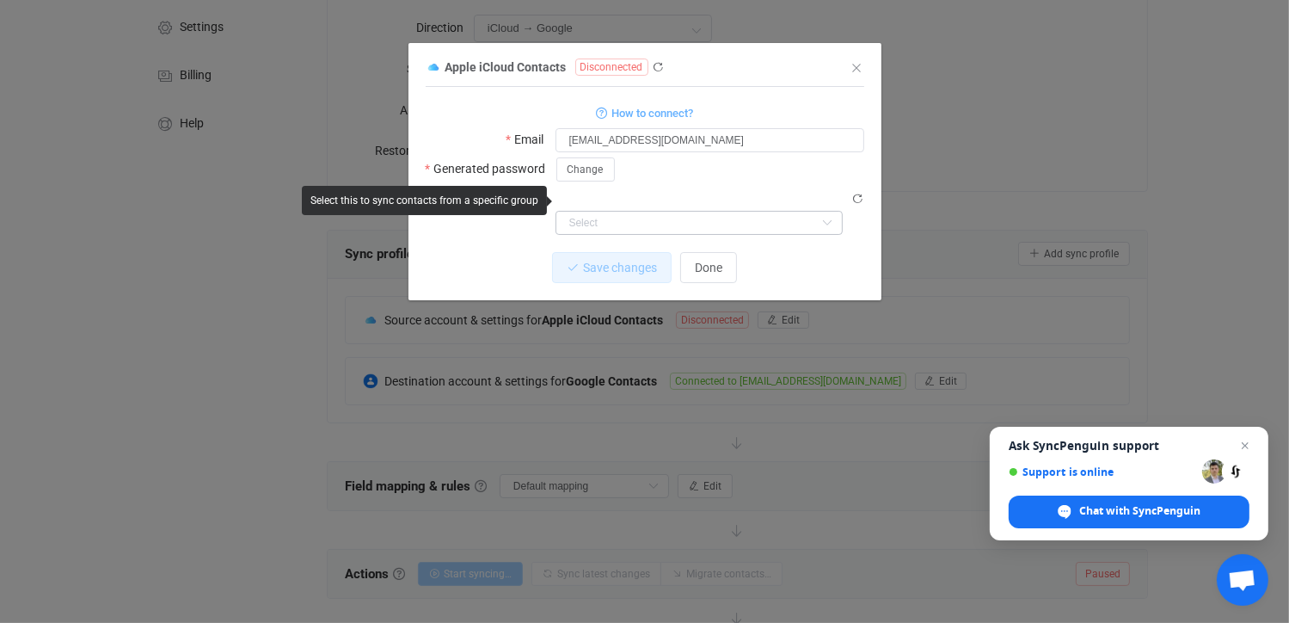
click at [818, 211] on icon "dialog" at bounding box center [827, 223] width 21 height 24
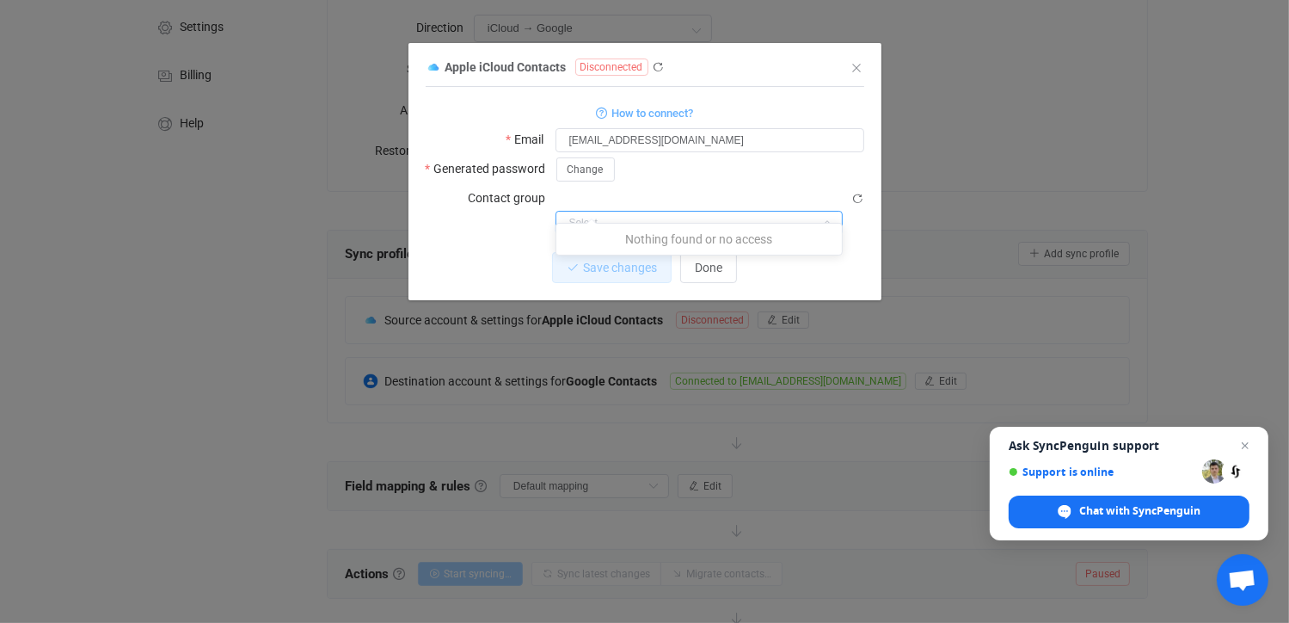
click at [818, 211] on icon "dialog" at bounding box center [827, 223] width 21 height 24
click at [649, 109] on span "How to connect?" at bounding box center [652, 113] width 82 height 20
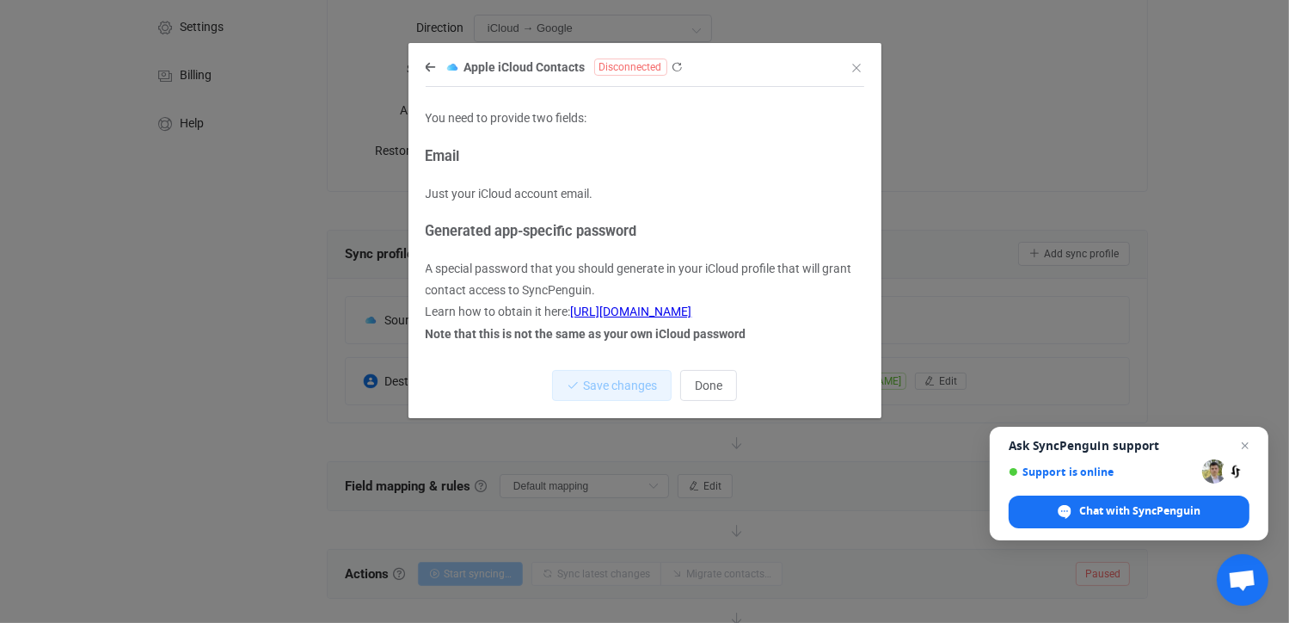
click at [426, 63] on icon "dialog" at bounding box center [431, 67] width 10 height 12
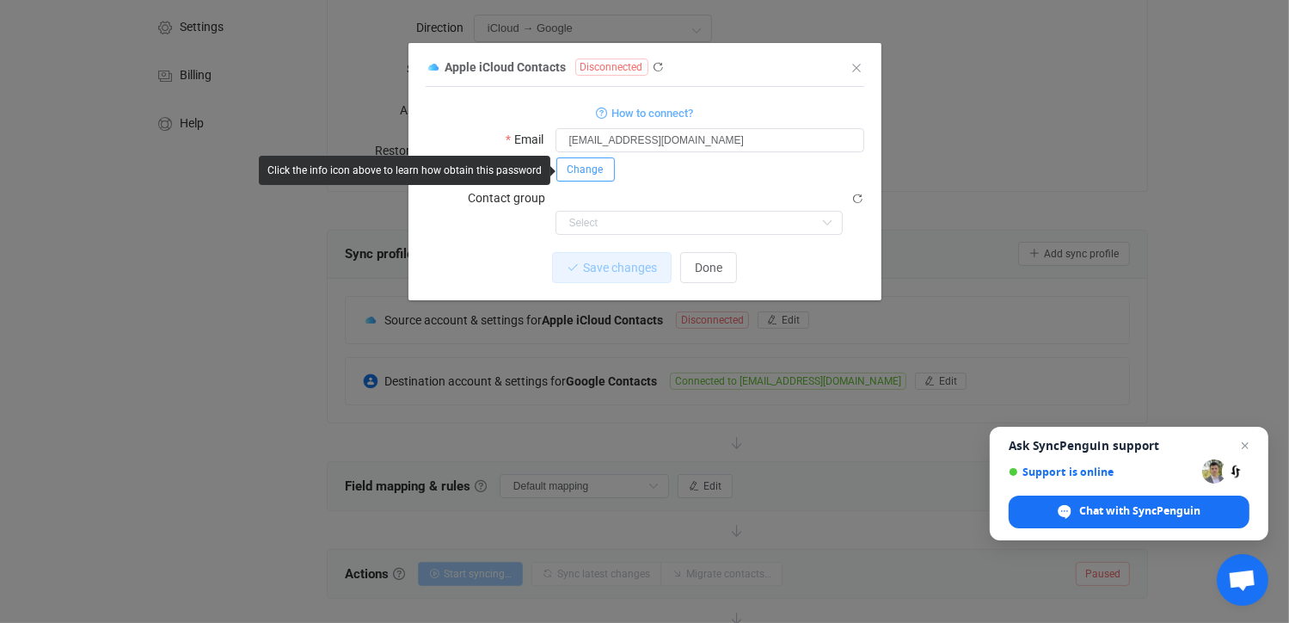
click at [588, 170] on span "Change" at bounding box center [585, 169] width 36 height 12
click at [550, 166] on div "Generated password Save Cancel" at bounding box center [645, 168] width 439 height 24
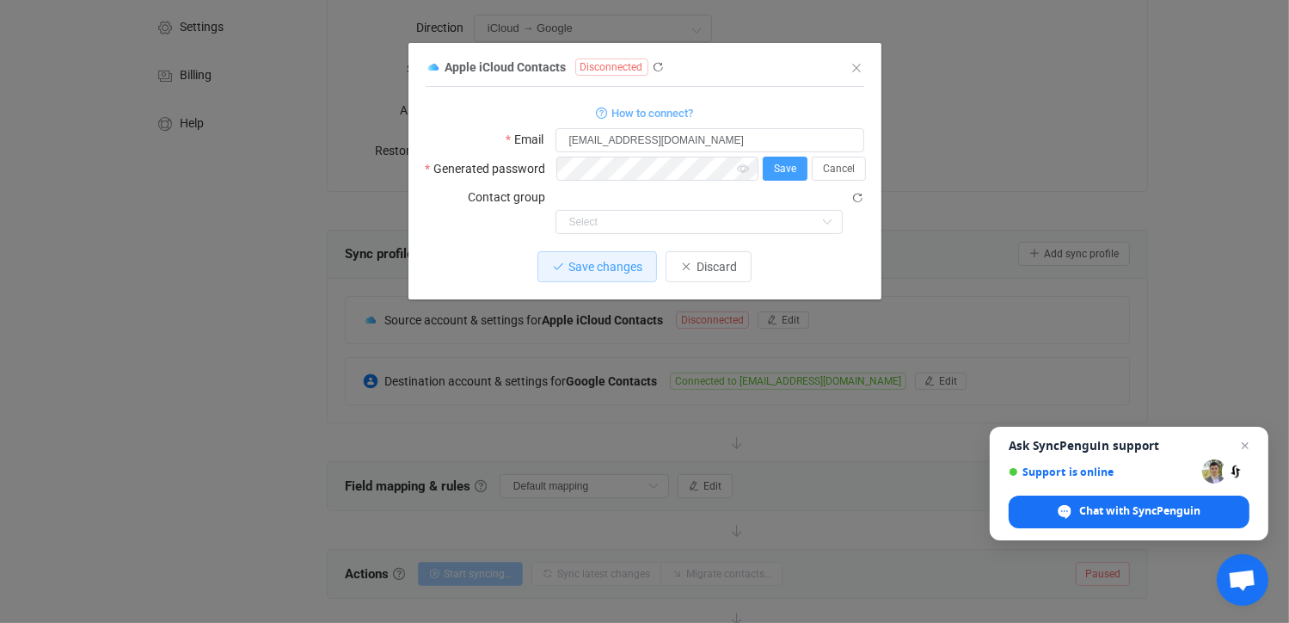
click at [780, 161] on button "Save" at bounding box center [785, 168] width 45 height 24
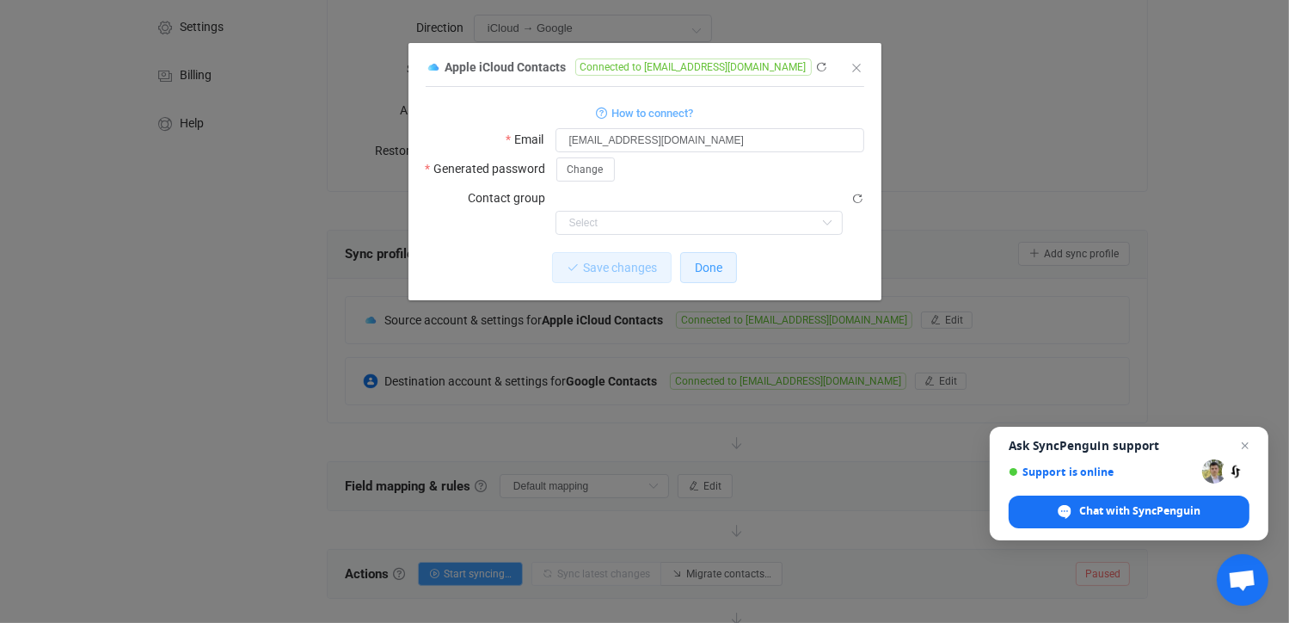
click at [695, 261] on span "Done" at bounding box center [709, 268] width 28 height 14
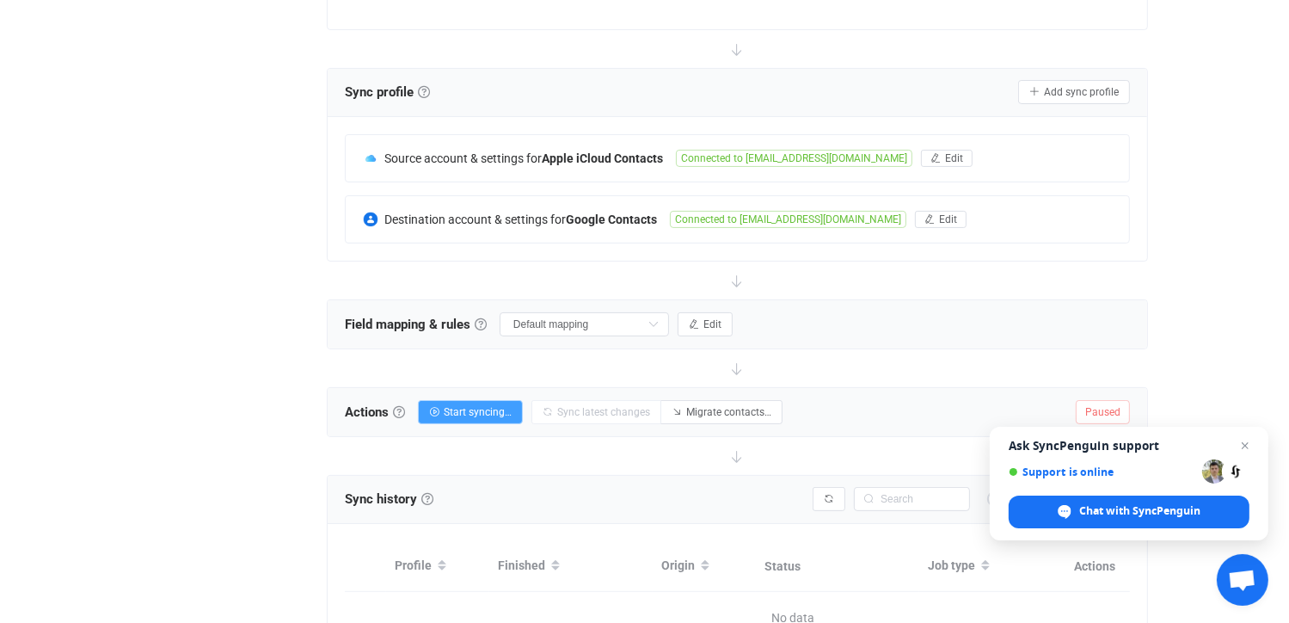
scroll to position [344, 0]
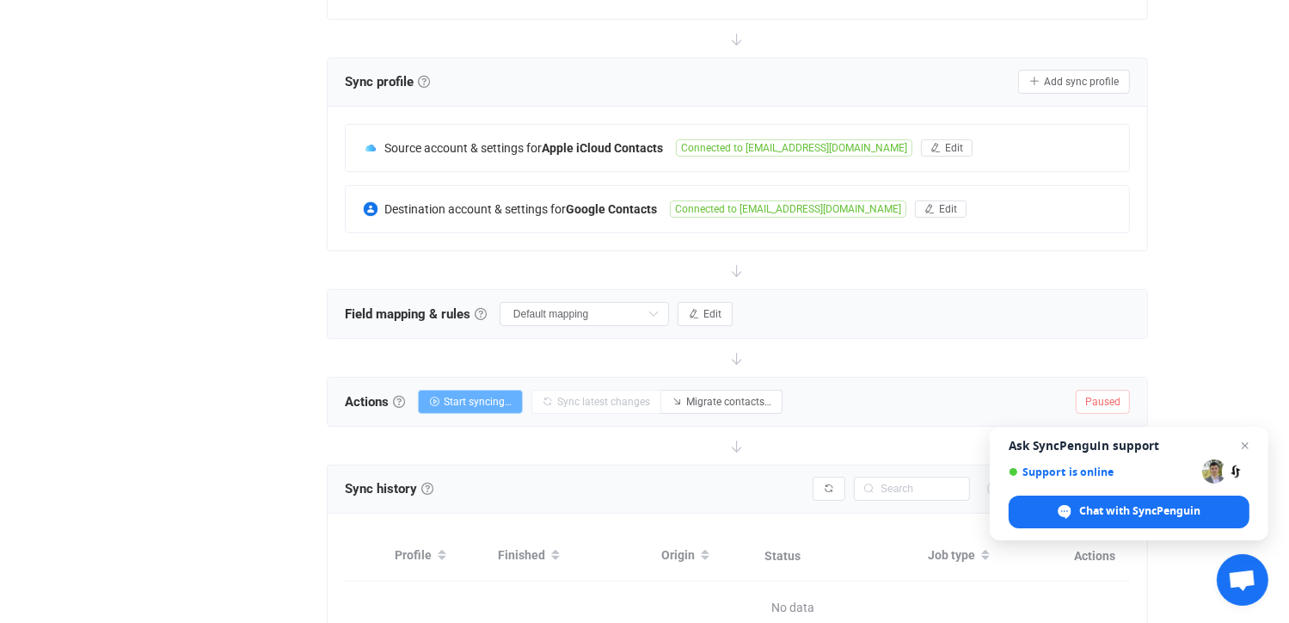
click at [496, 402] on span "Start syncing…" at bounding box center [478, 402] width 68 height 12
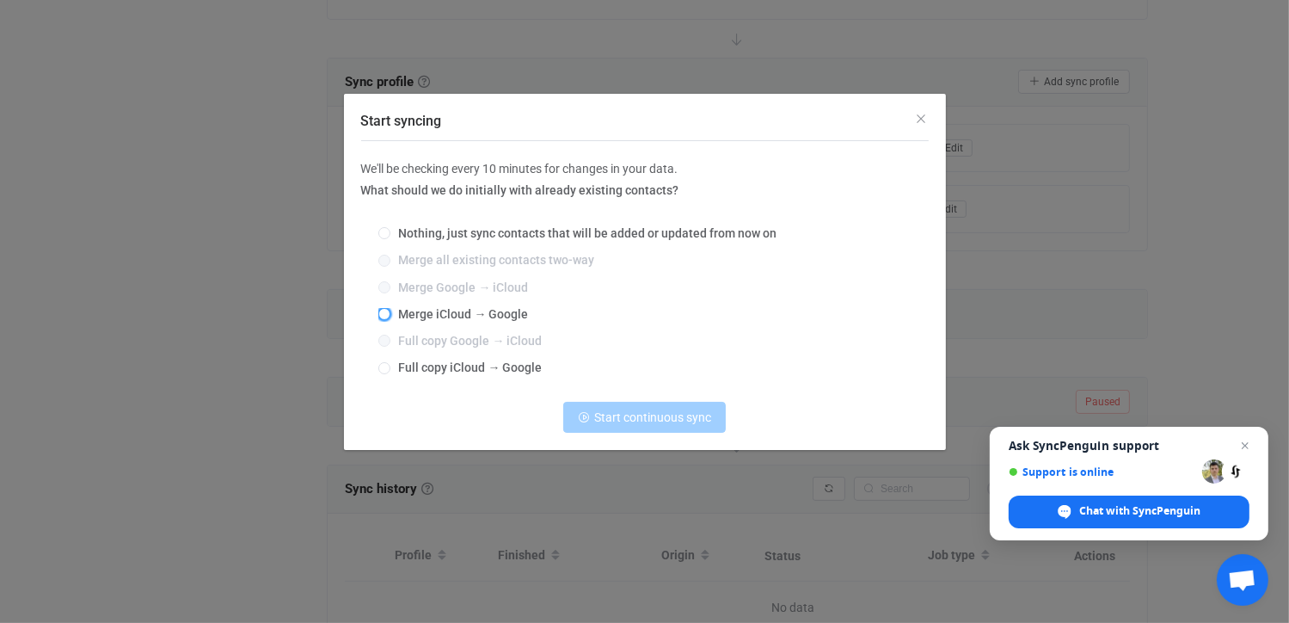
click at [382, 314] on span "Start syncing" at bounding box center [384, 314] width 12 height 12
click at [382, 314] on input "Merge iCloud → Google" at bounding box center [384, 315] width 12 height 14
radio input "true"
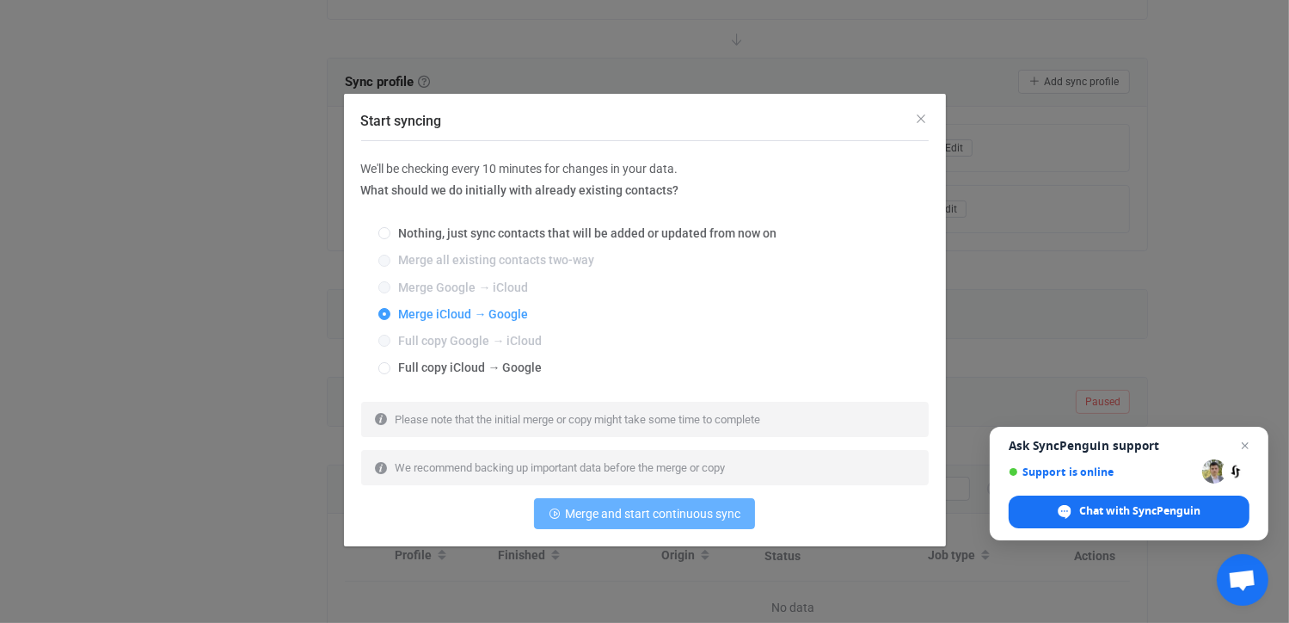
click at [637, 511] on span "Merge and start continuous sync" at bounding box center [652, 513] width 175 height 14
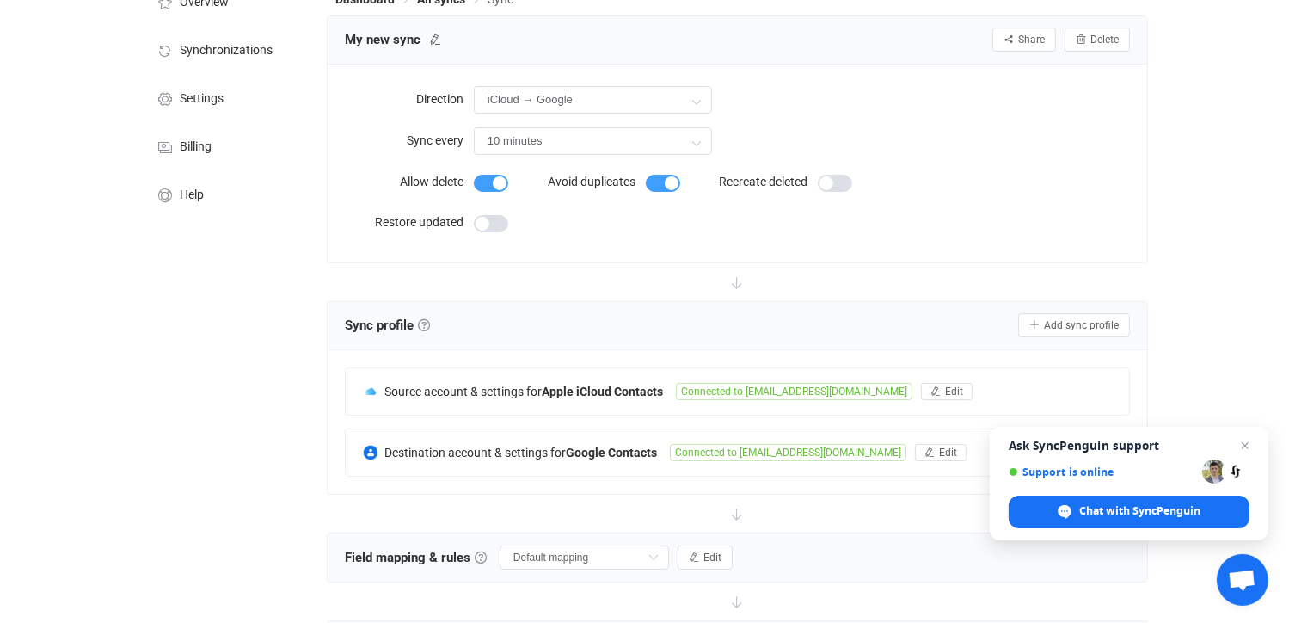
scroll to position [0, 0]
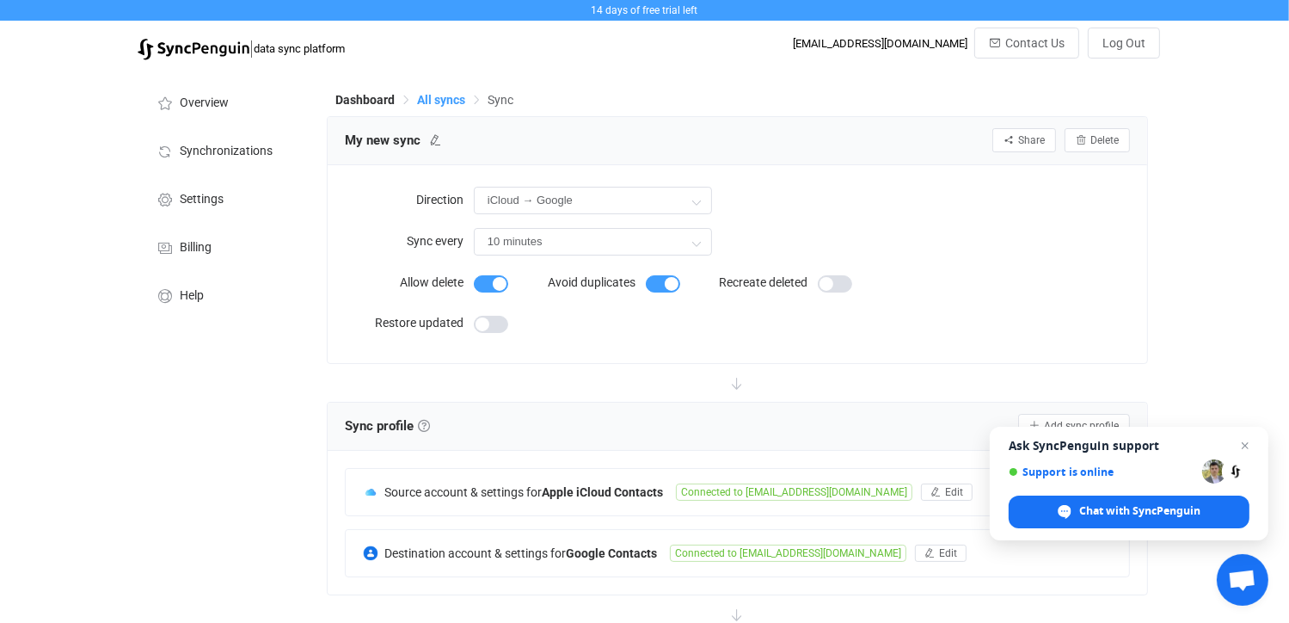
click at [428, 101] on span "All syncs" at bounding box center [441, 100] width 48 height 14
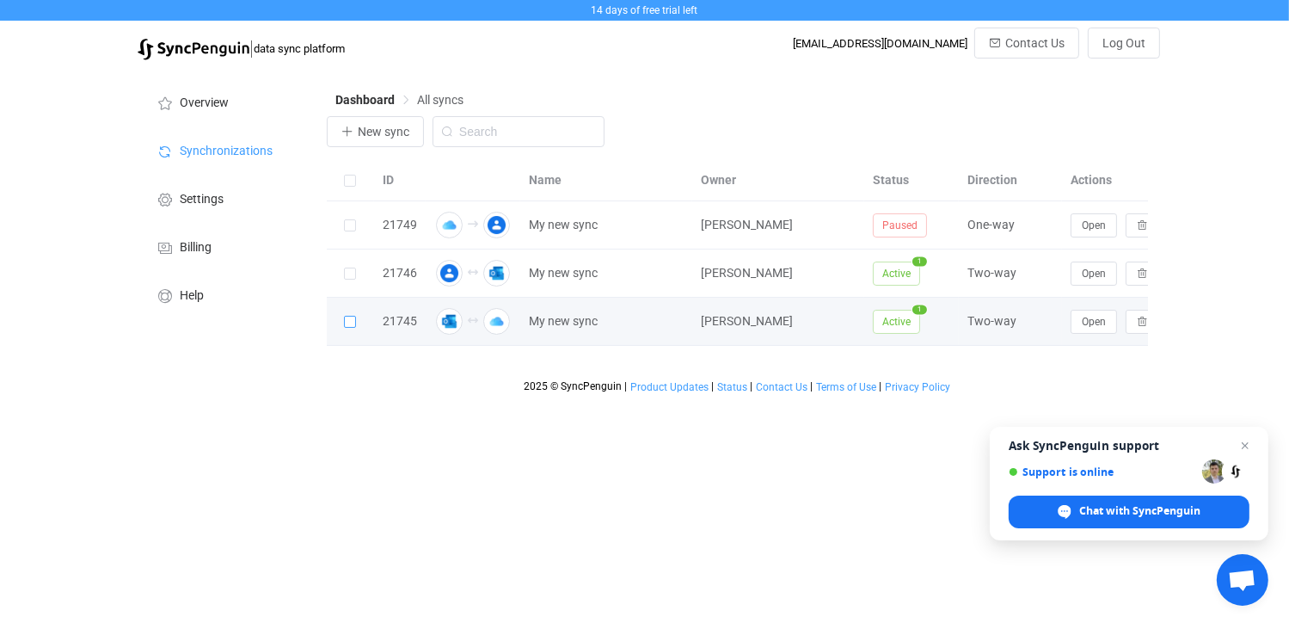
click at [353, 322] on span at bounding box center [350, 322] width 12 height 12
click at [356, 316] on input "checkbox" at bounding box center [356, 316] width 0 height 0
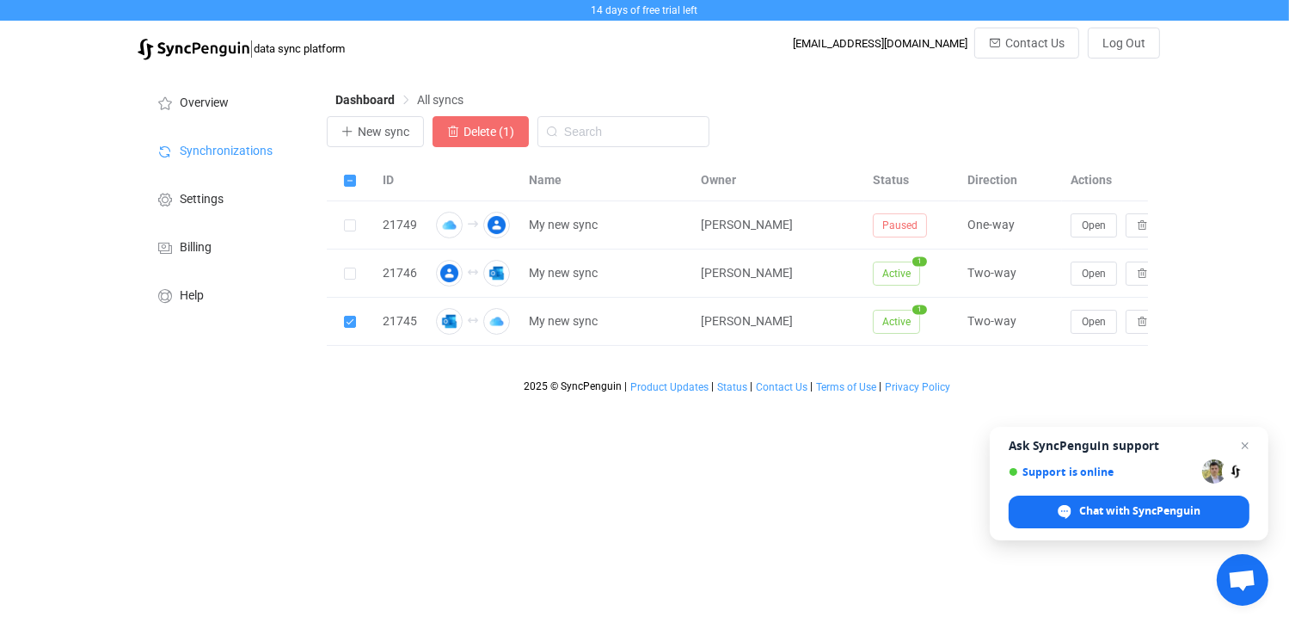
click at [475, 128] on span "Delete (1)" at bounding box center [488, 132] width 51 height 14
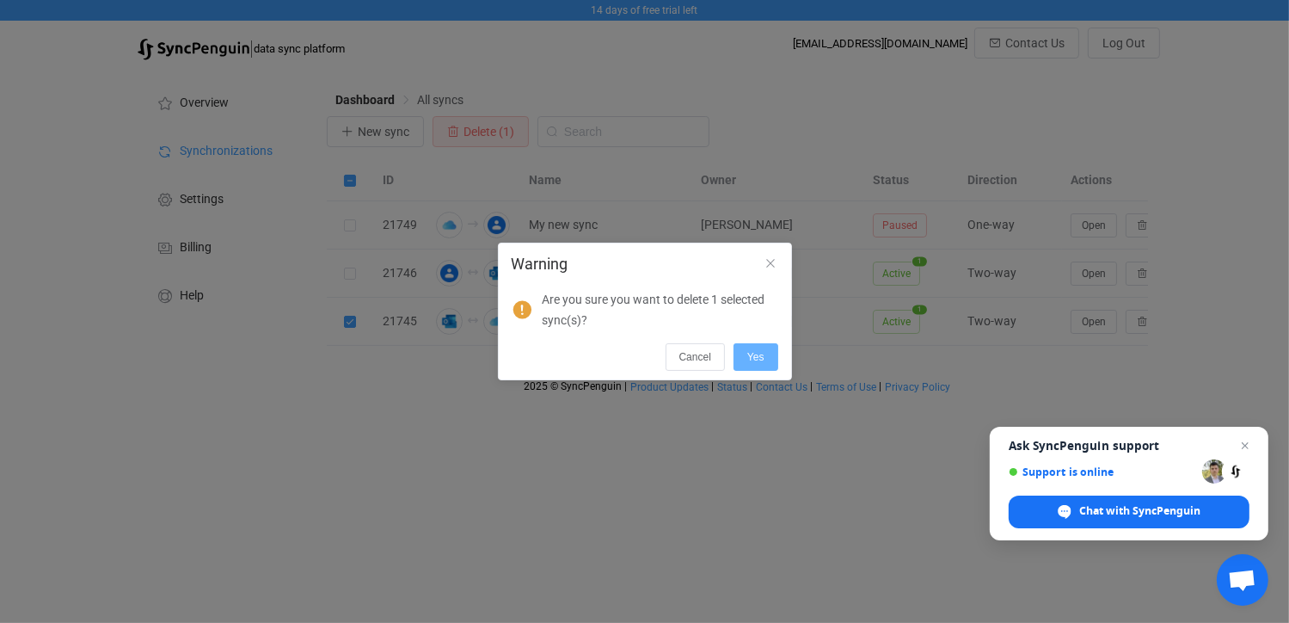
click at [749, 349] on button "Yes" at bounding box center [755, 357] width 45 height 28
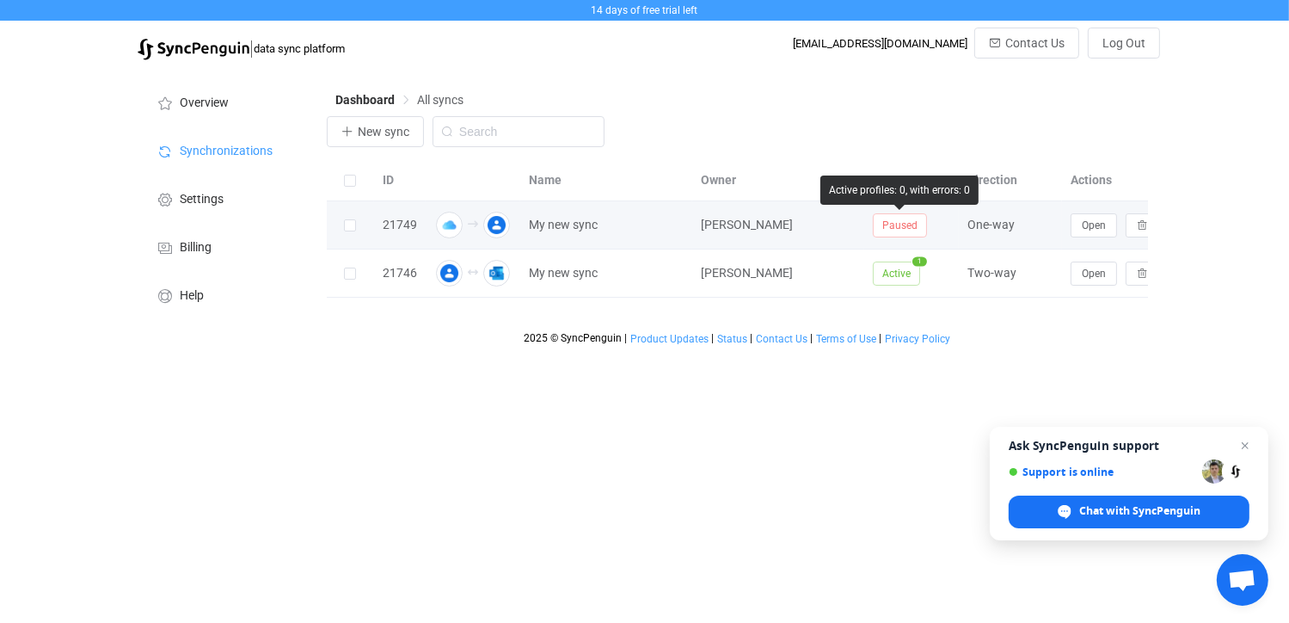
click at [906, 223] on span "Paused" at bounding box center [900, 225] width 54 height 24
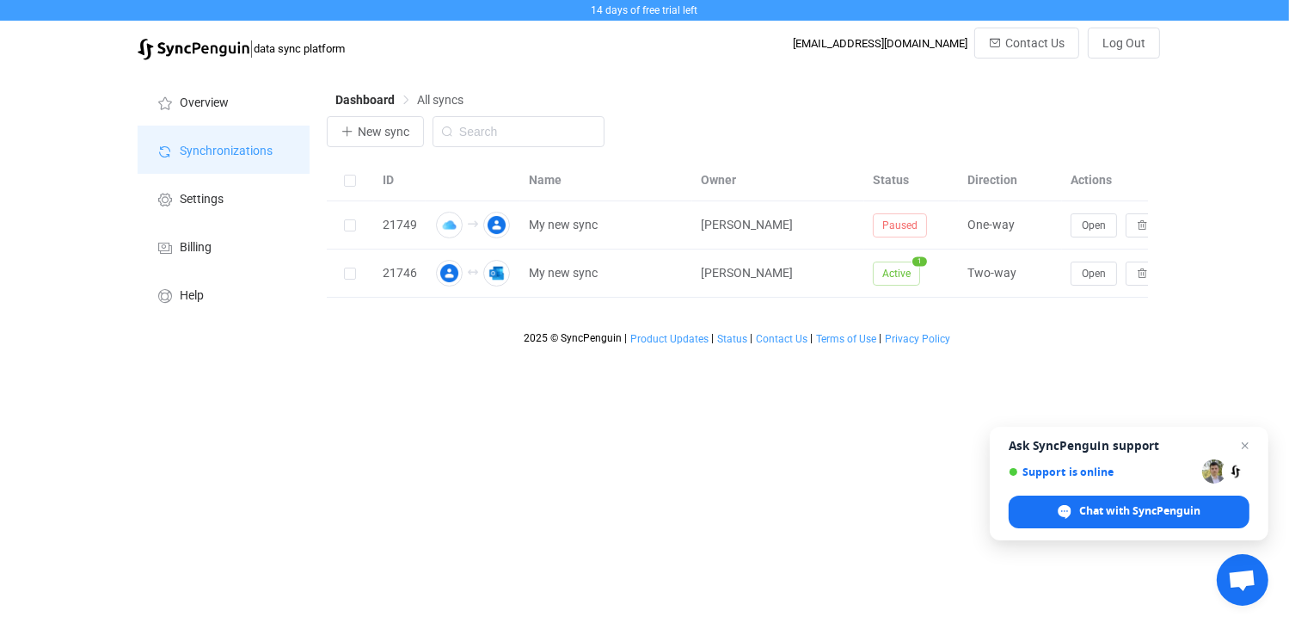
click at [218, 153] on span "Synchronizations" at bounding box center [226, 151] width 93 height 14
click at [447, 99] on span "All syncs" at bounding box center [440, 100] width 46 height 14
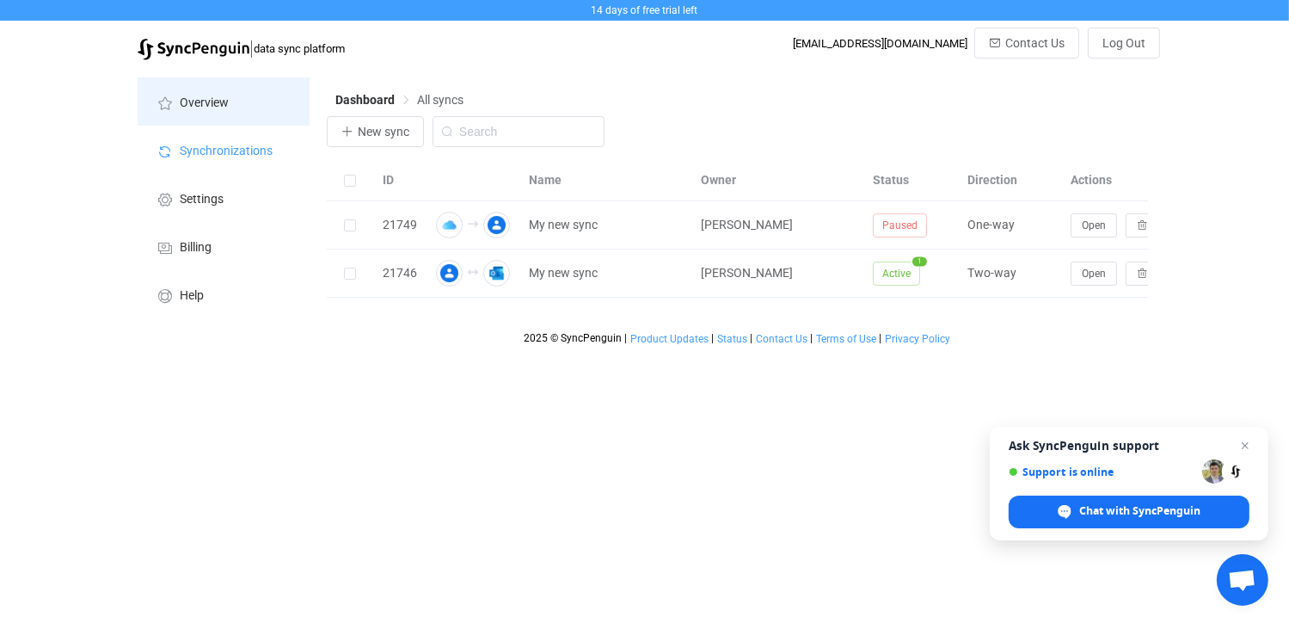
click at [215, 101] on span "Overview" at bounding box center [204, 103] width 49 height 14
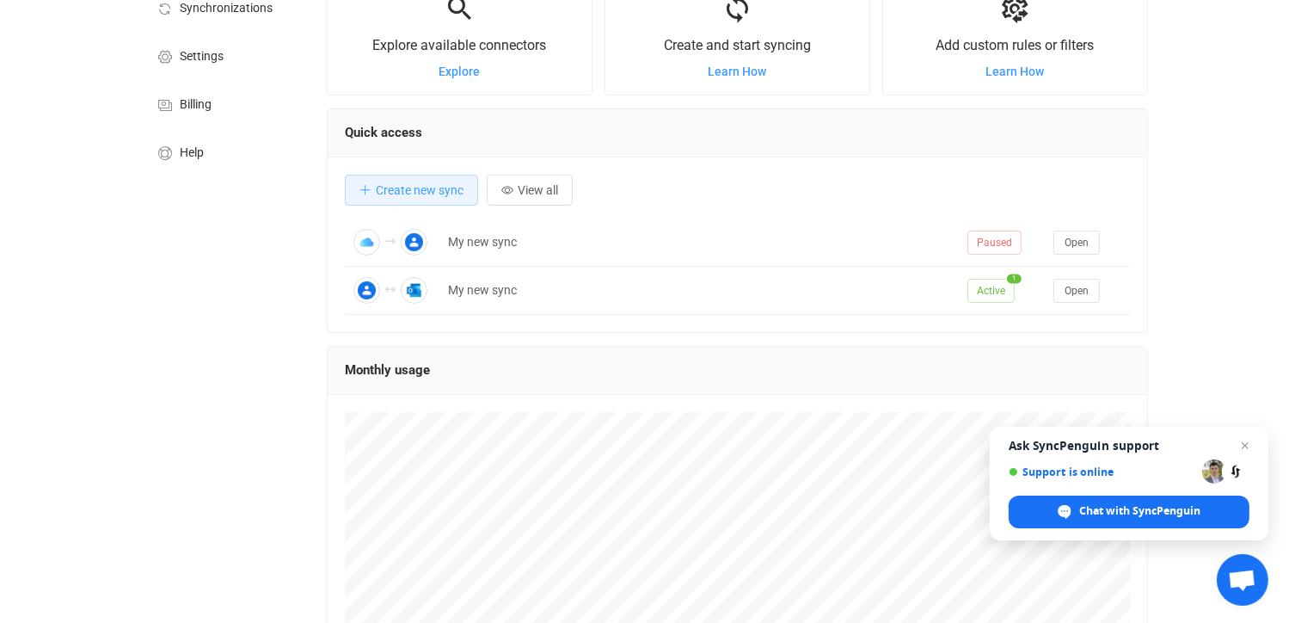
scroll to position [172, 0]
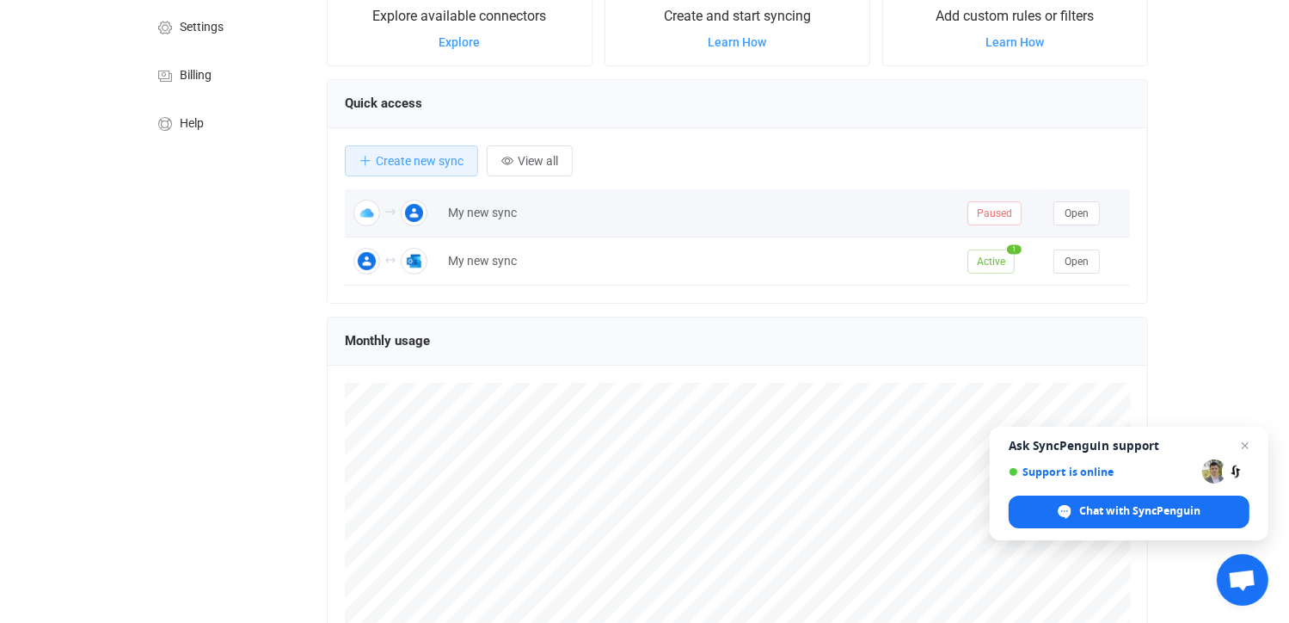
click at [1001, 213] on span "Paused" at bounding box center [994, 213] width 54 height 24
click at [1069, 212] on span "Open" at bounding box center [1076, 213] width 24 height 12
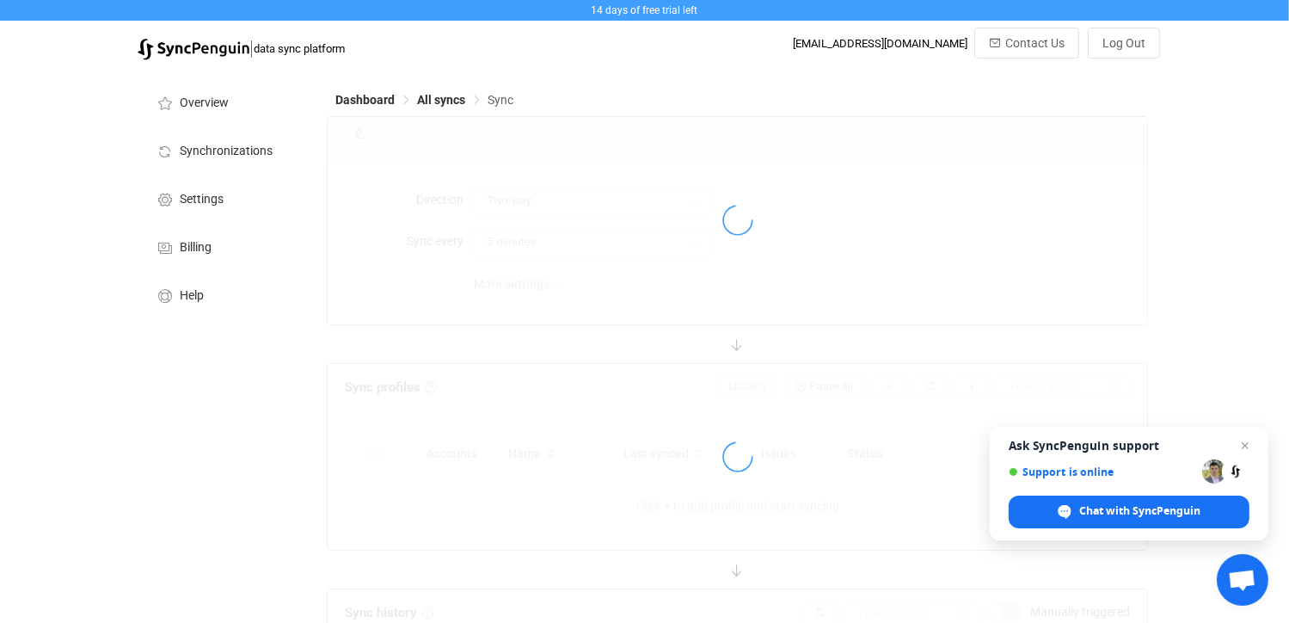
type input "iCloud → Google"
type input "10 minutes"
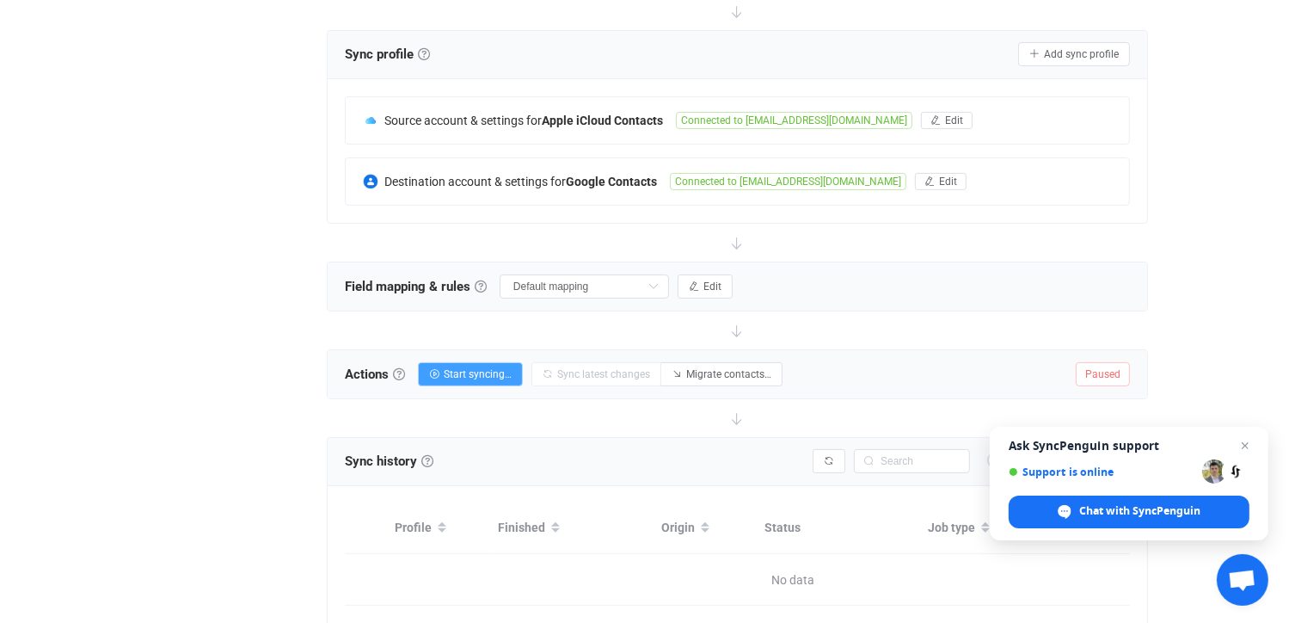
scroll to position [344, 0]
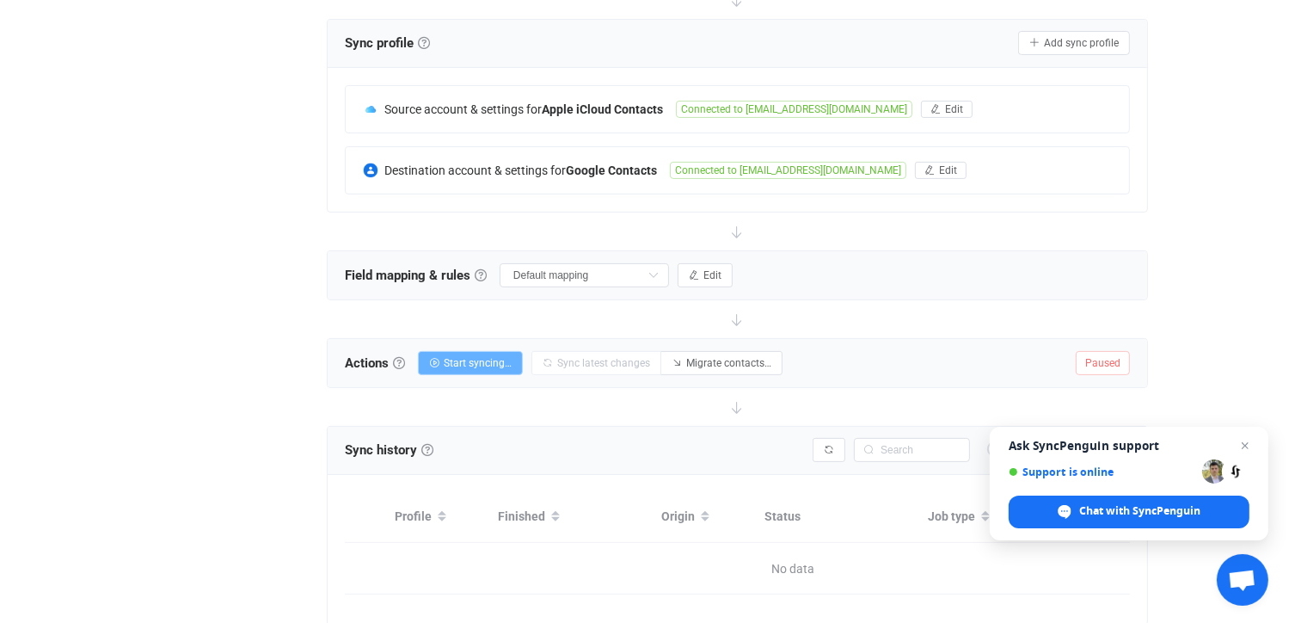
click at [481, 359] on span "Start syncing…" at bounding box center [478, 363] width 68 height 12
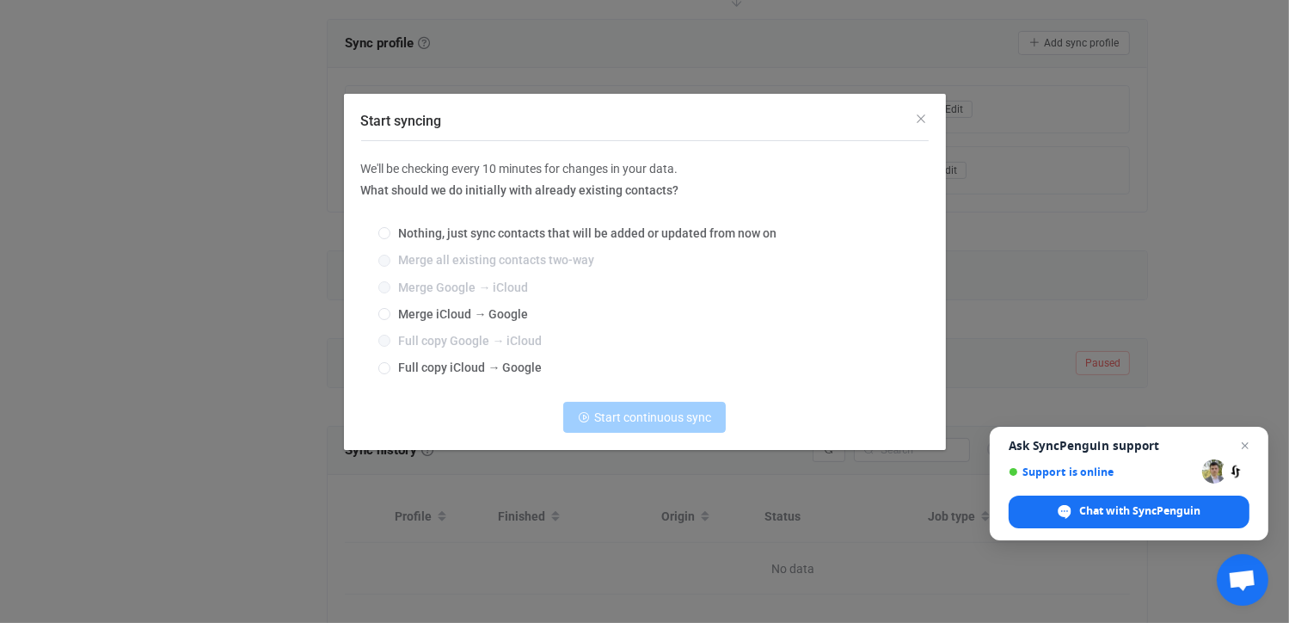
click at [377, 310] on div "Nothing, just sync contacts that will be added or updated from now on Merge all…" at bounding box center [644, 301] width 567 height 175
click at [385, 316] on span "Start syncing" at bounding box center [384, 314] width 12 height 12
click at [385, 316] on input "Merge iCloud → Google" at bounding box center [384, 315] width 12 height 14
radio input "true"
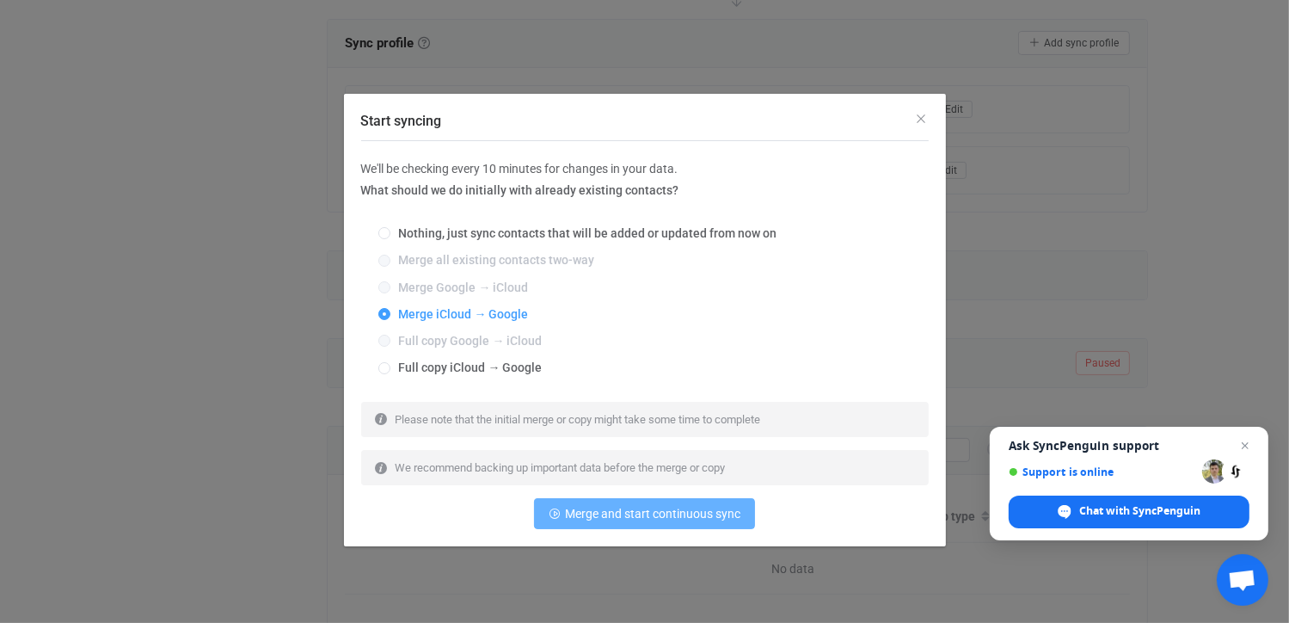
click at [633, 508] on span "Merge and start continuous sync" at bounding box center [652, 513] width 175 height 14
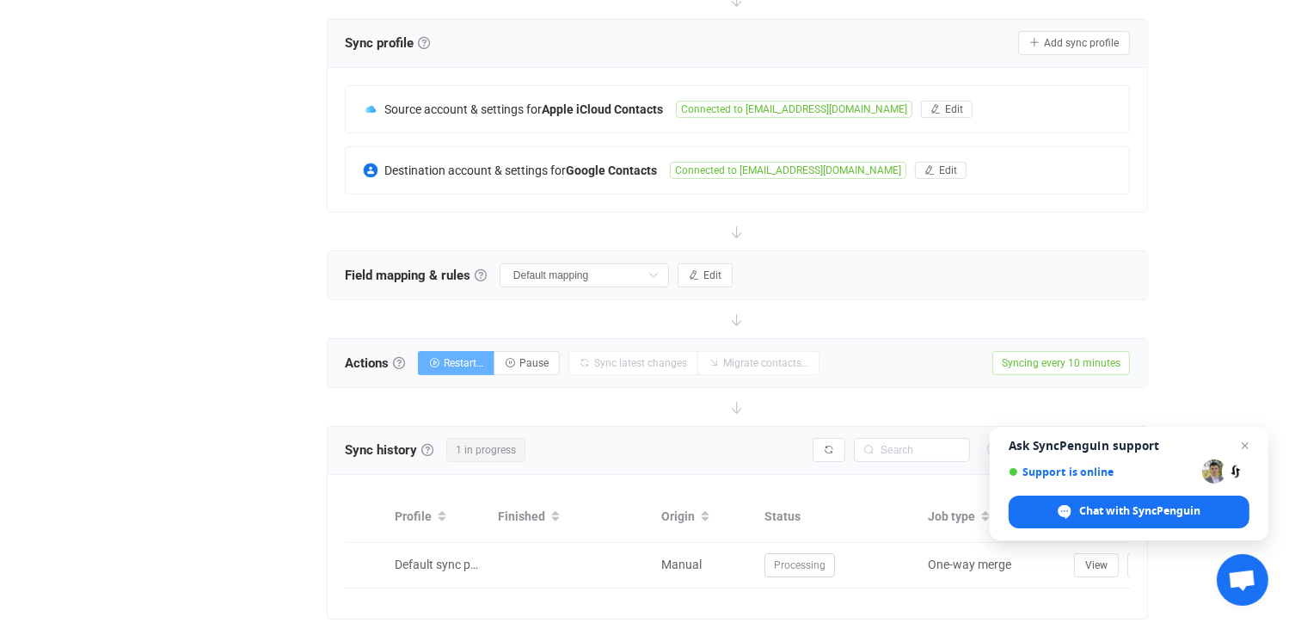
scroll to position [407, 0]
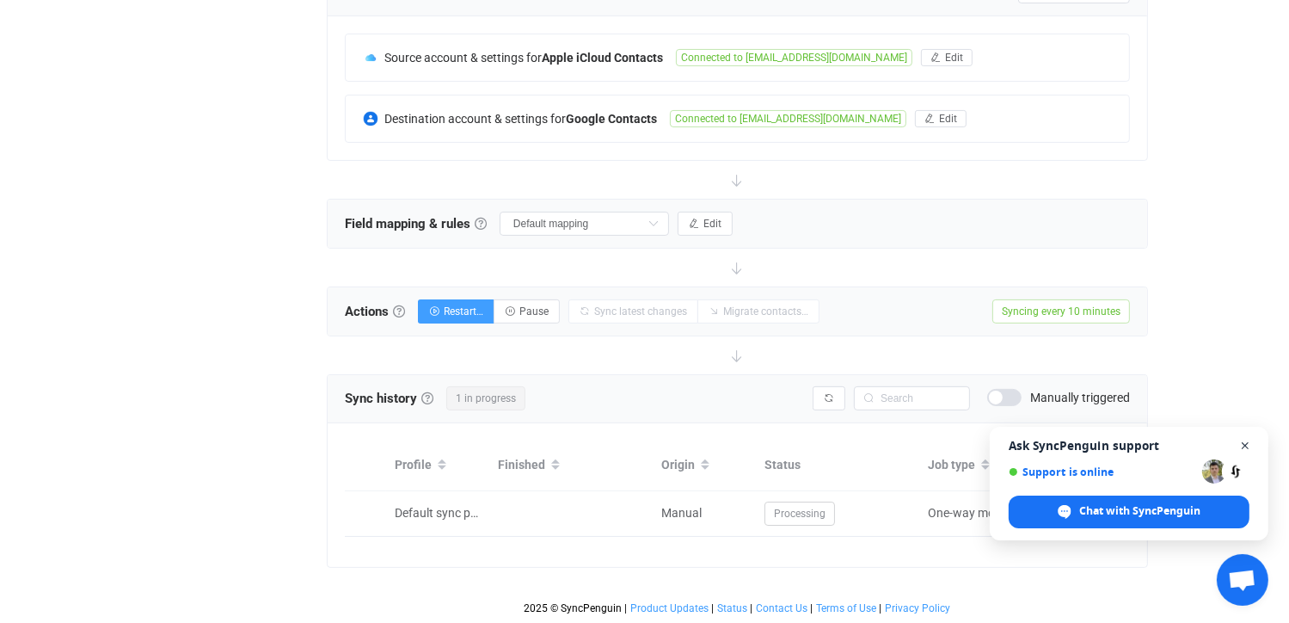
click at [1242, 444] on span "Close chat" at bounding box center [1245, 445] width 21 height 21
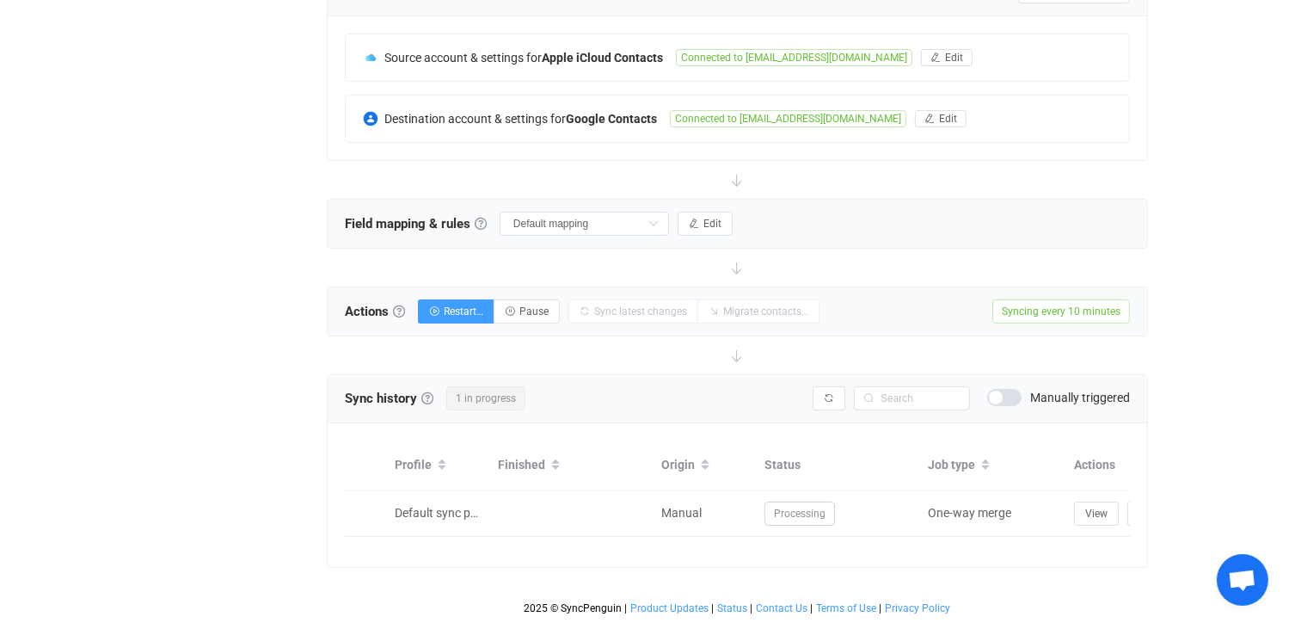
click at [1014, 389] on span at bounding box center [1004, 397] width 34 height 17
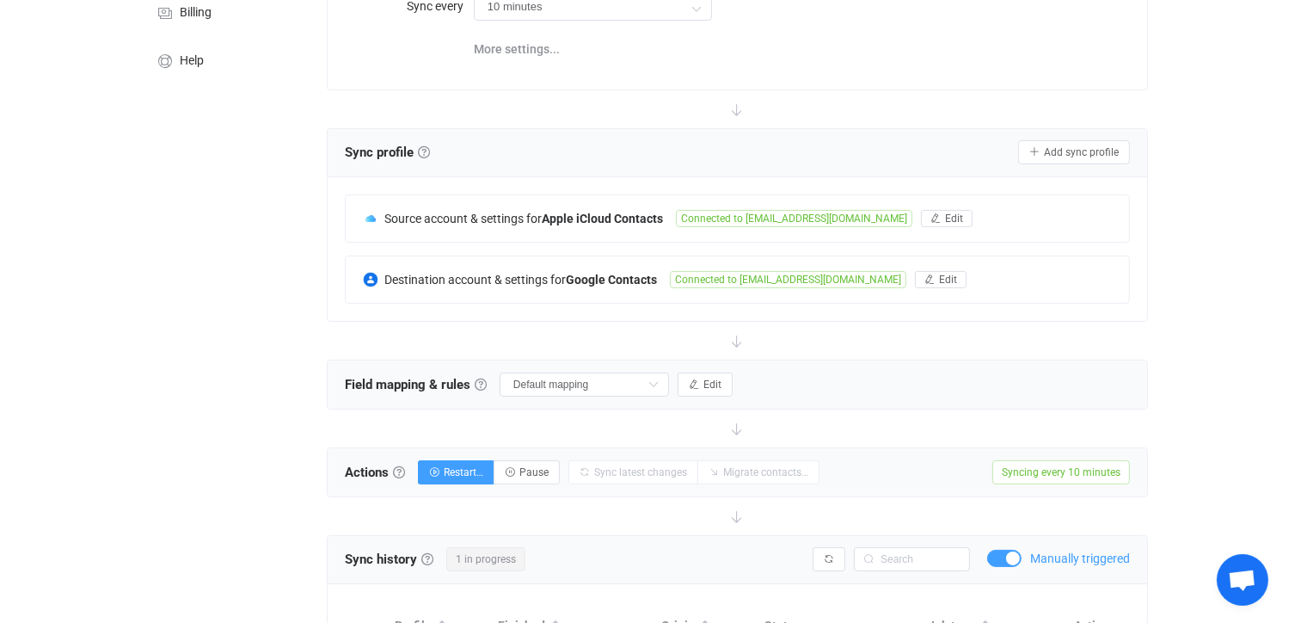
scroll to position [63, 0]
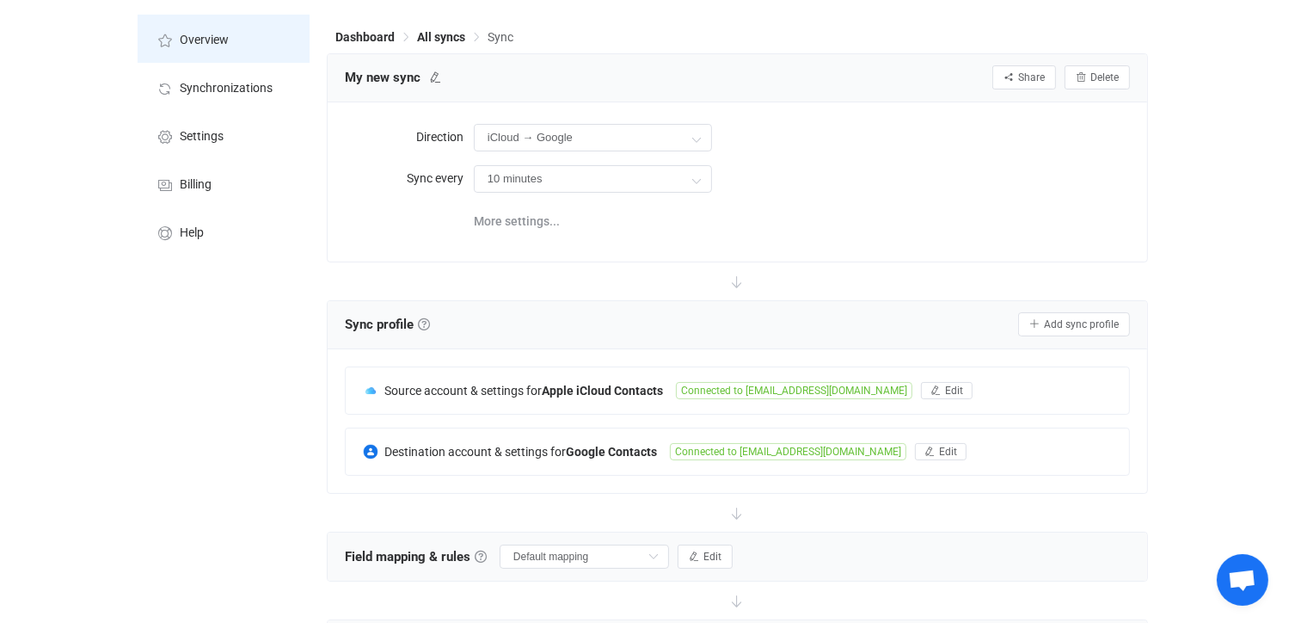
drag, startPoint x: 217, startPoint y: 43, endPoint x: 234, endPoint y: 54, distance: 20.5
click at [217, 43] on span "Overview" at bounding box center [204, 41] width 49 height 14
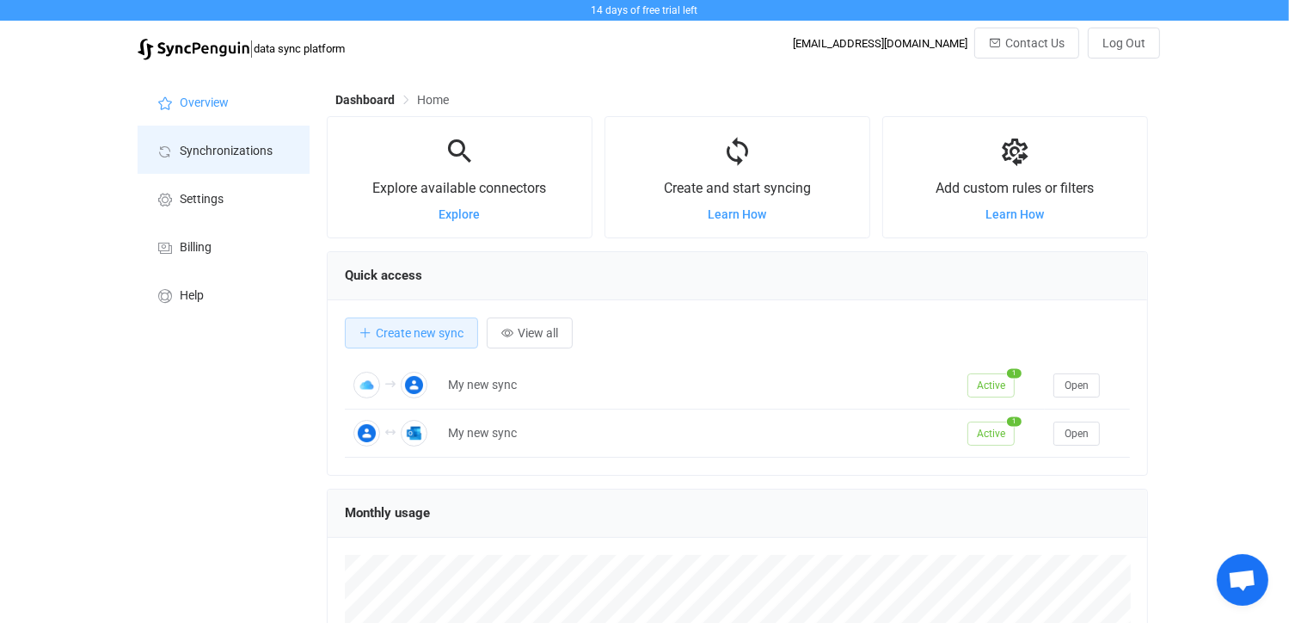
drag, startPoint x: 251, startPoint y: 155, endPoint x: 258, endPoint y: 167, distance: 13.9
click at [251, 154] on span "Synchronizations" at bounding box center [226, 151] width 93 height 14
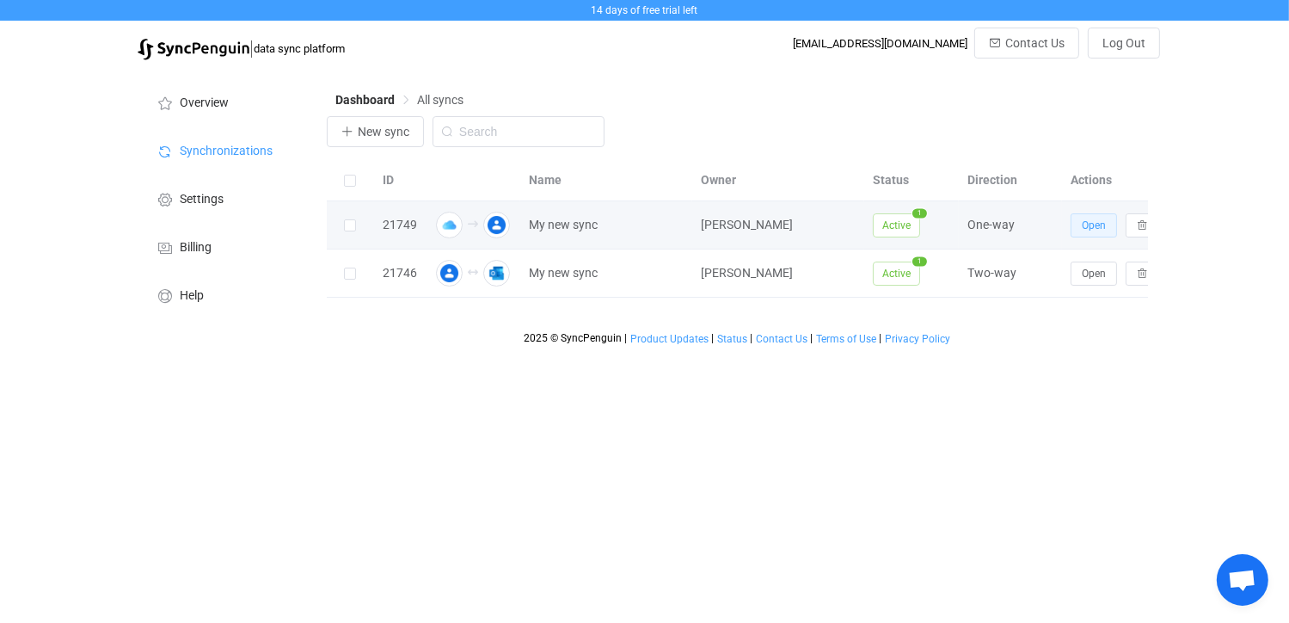
click at [1101, 224] on span "Open" at bounding box center [1094, 225] width 24 height 12
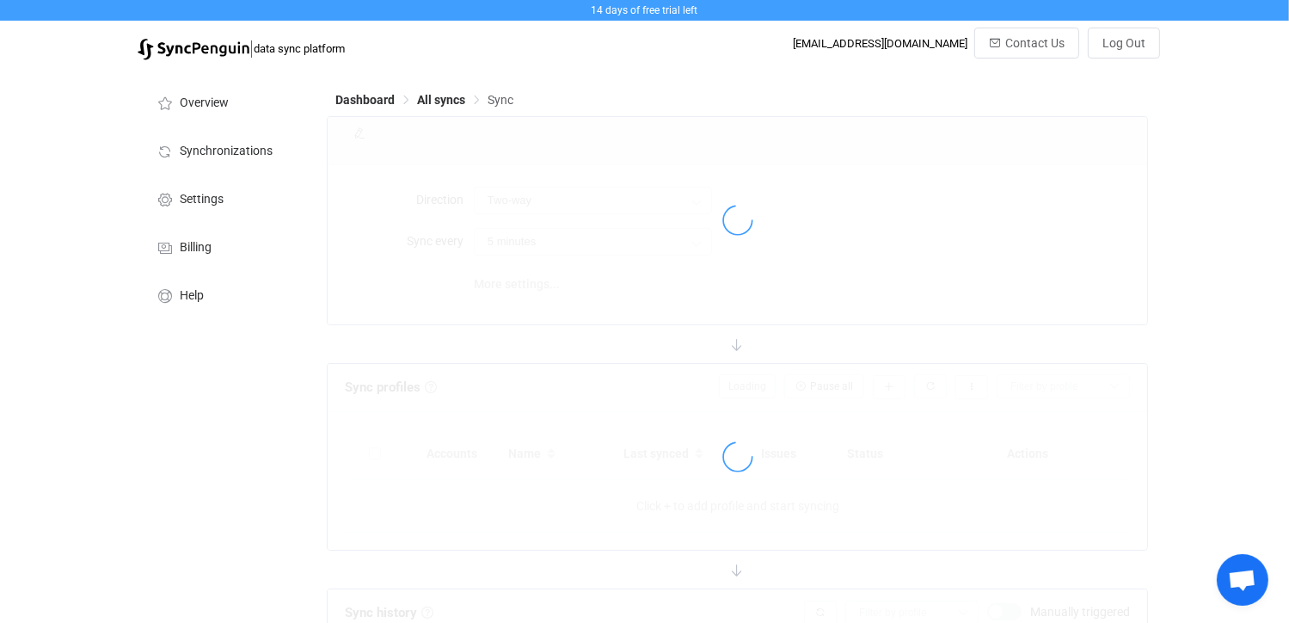
type input "iCloud → Google"
type input "10 minutes"
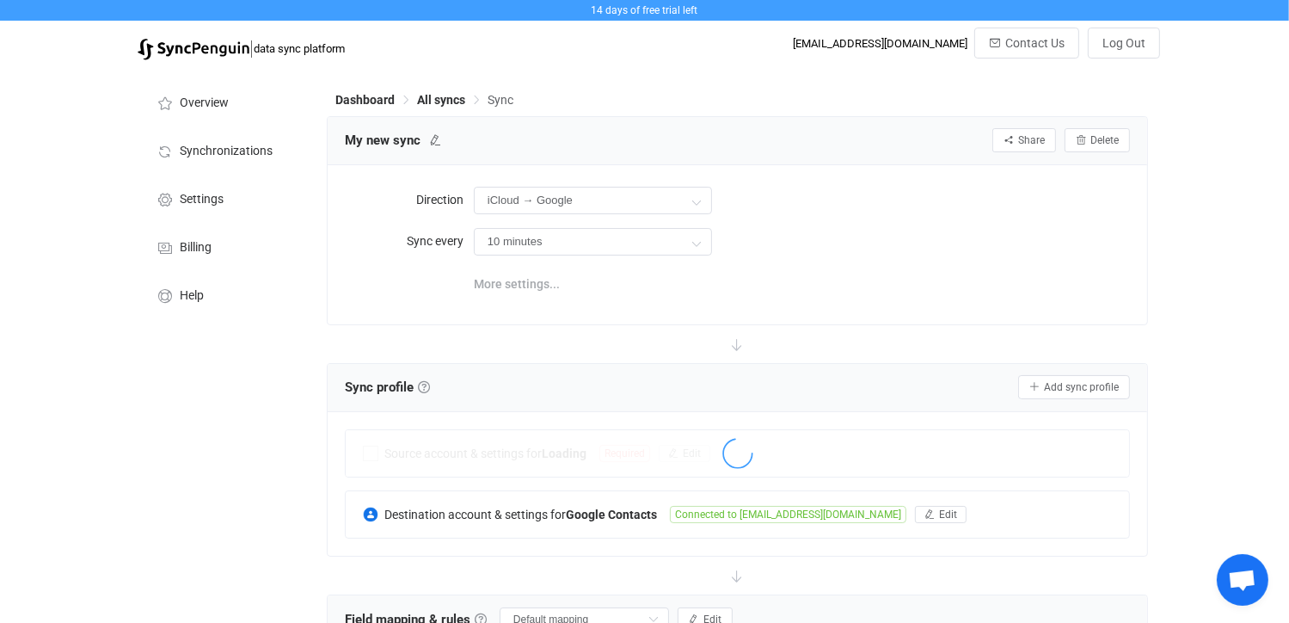
click at [526, 286] on span "More settings..." at bounding box center [517, 284] width 86 height 34
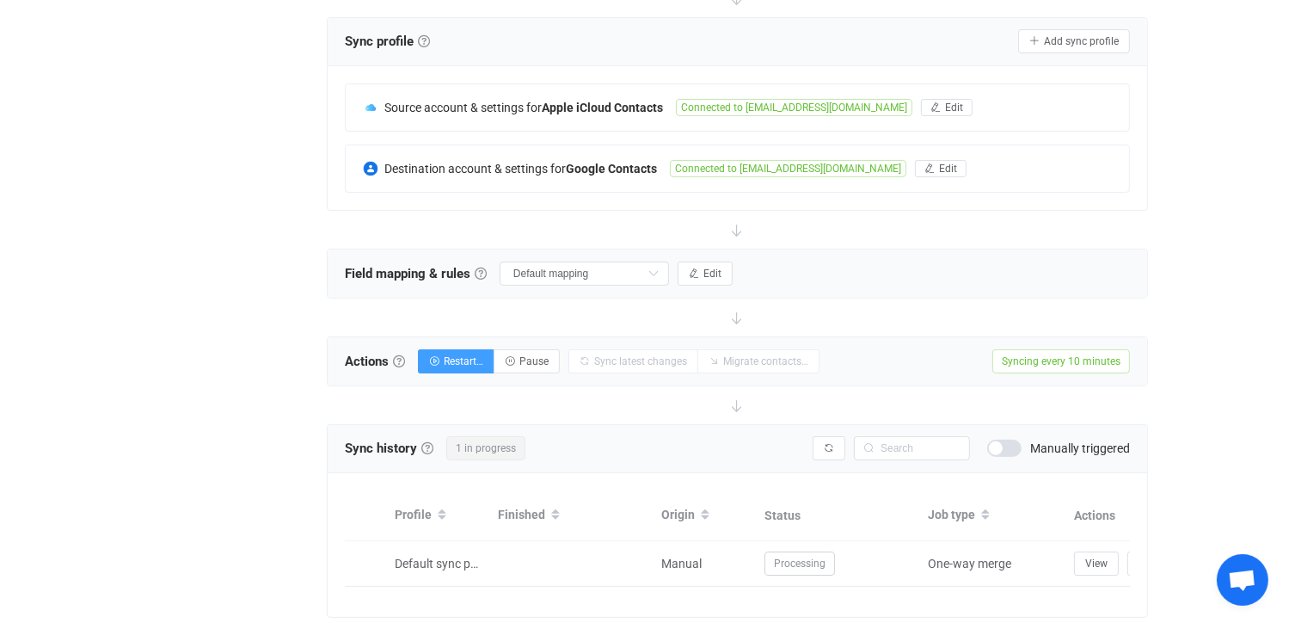
scroll to position [447, 0]
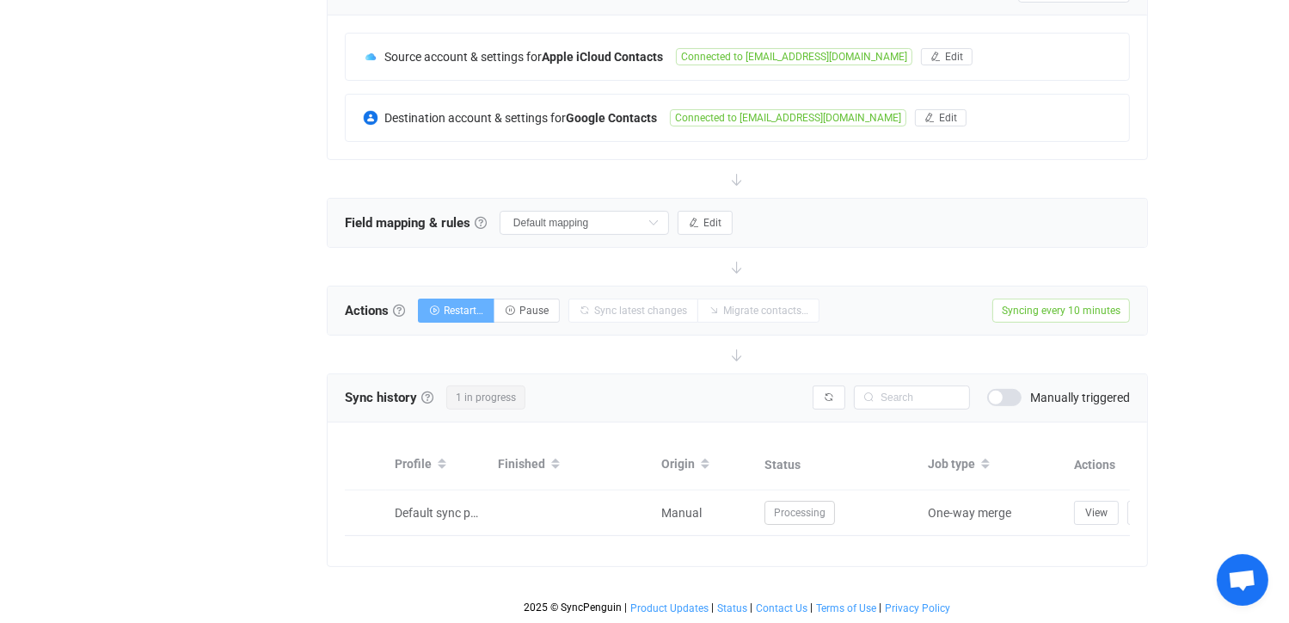
click at [458, 304] on span "Restart…" at bounding box center [464, 310] width 40 height 12
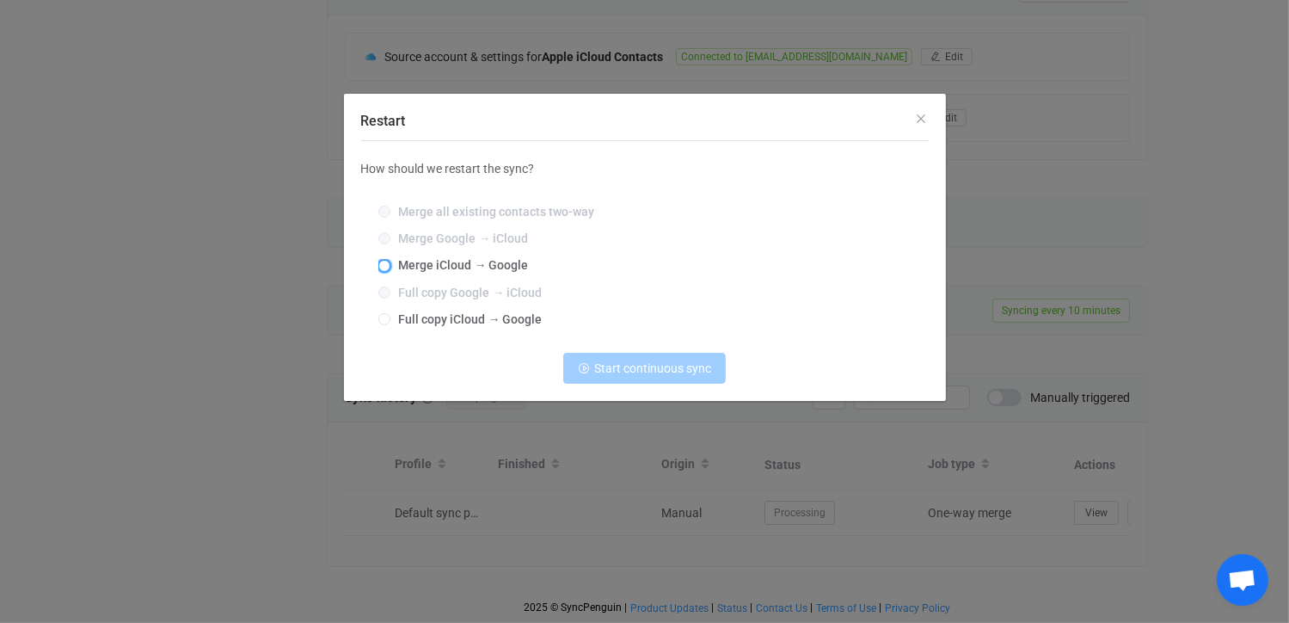
click at [387, 267] on span "Restart" at bounding box center [384, 266] width 12 height 12
click at [387, 267] on input "Merge iCloud → Google" at bounding box center [384, 267] width 12 height 14
radio input "true"
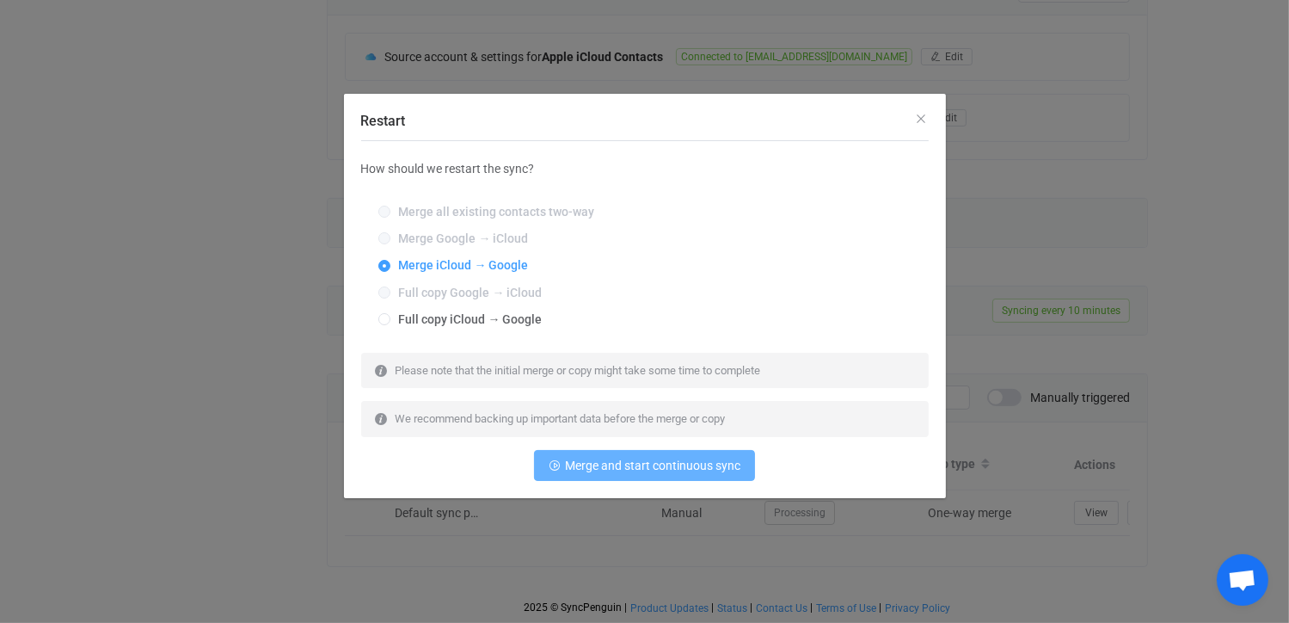
click at [632, 463] on span "Merge and start continuous sync" at bounding box center [652, 465] width 175 height 14
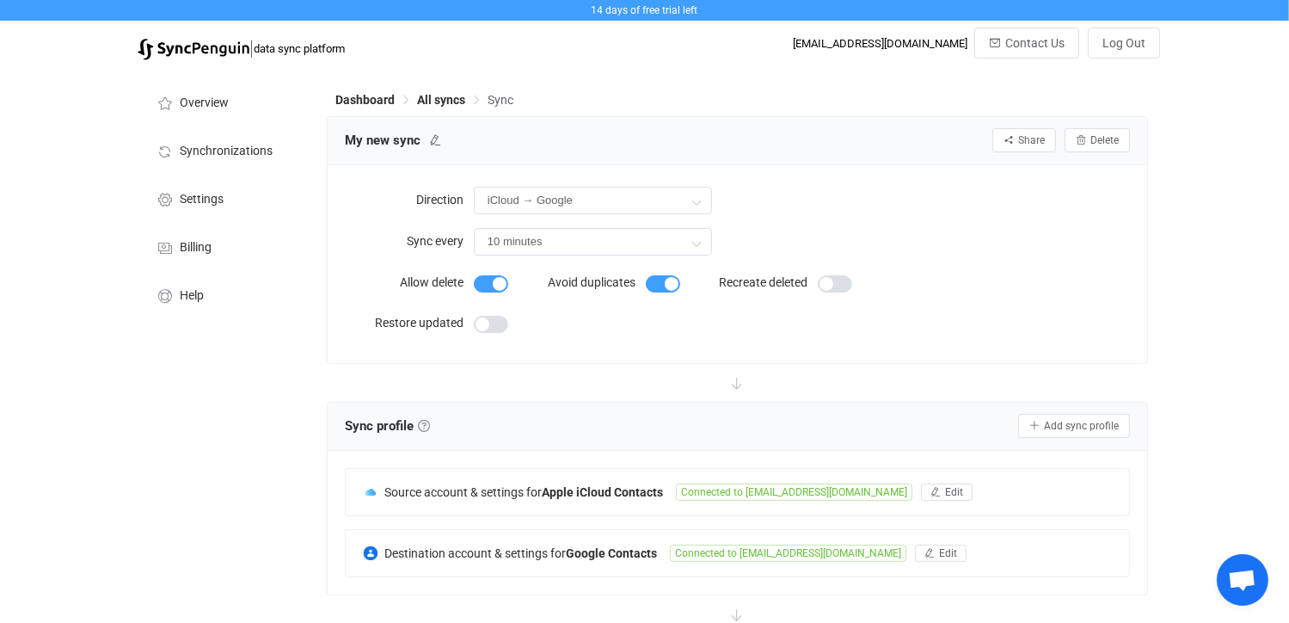
scroll to position [492, 0]
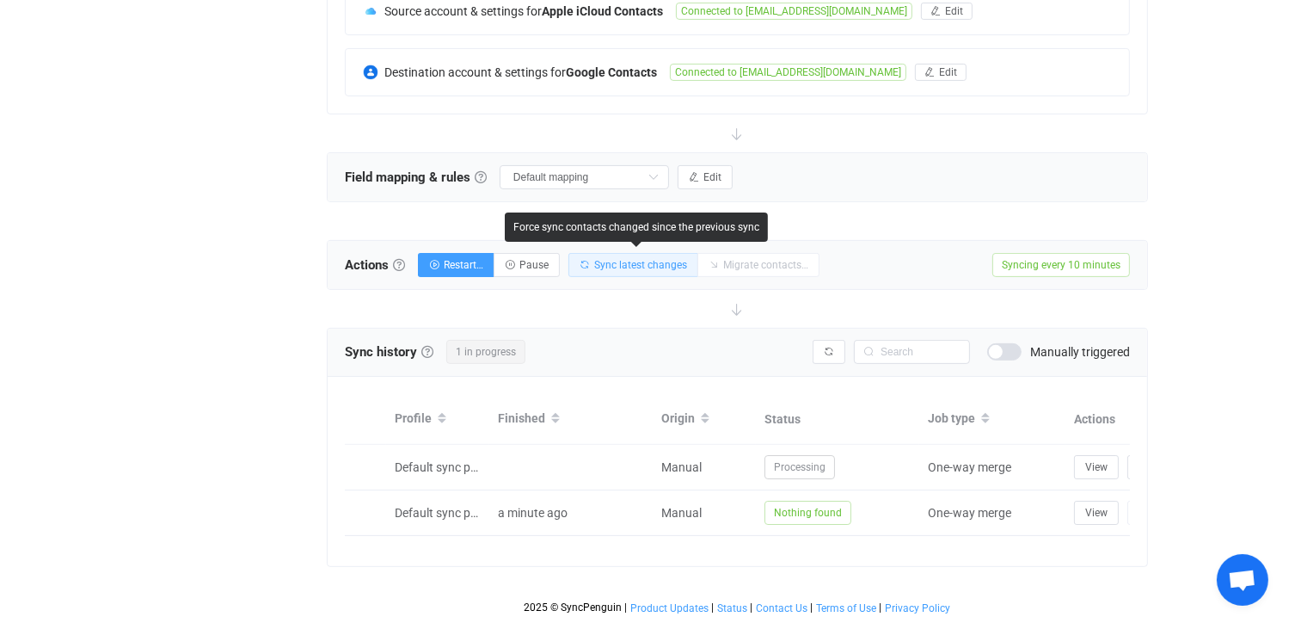
click at [633, 259] on span "Sync latest changes" at bounding box center [640, 265] width 93 height 12
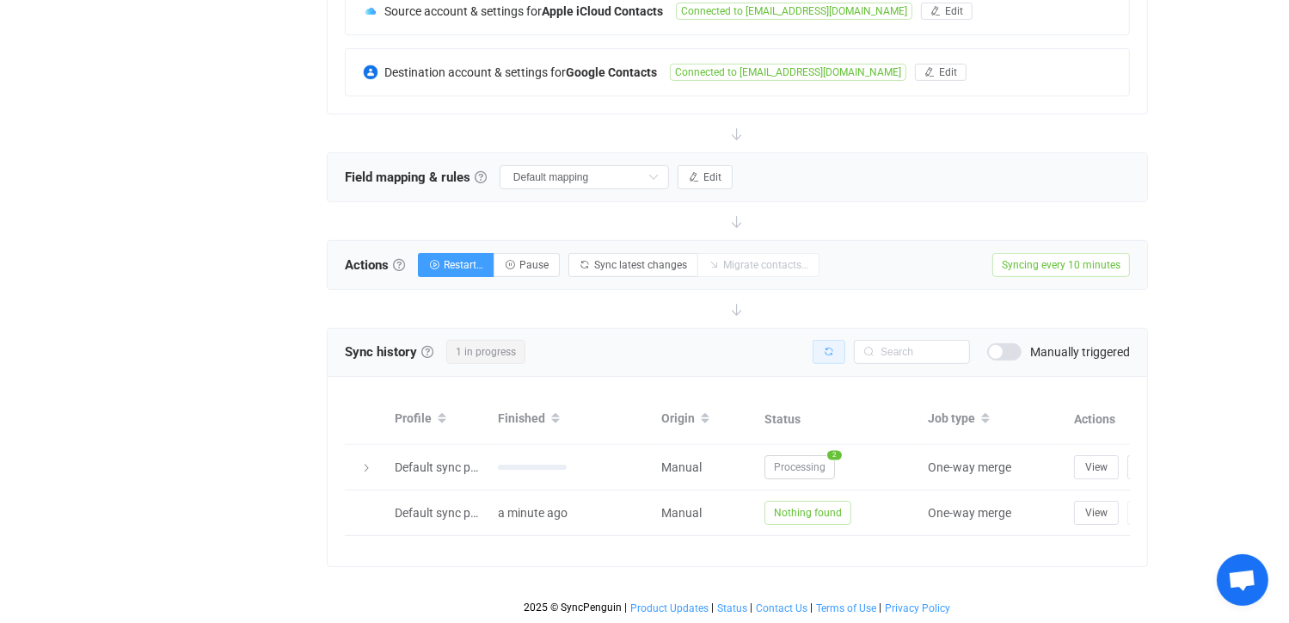
click at [829, 347] on icon "button" at bounding box center [829, 352] width 10 height 10
